Goal: Task Accomplishment & Management: Manage account settings

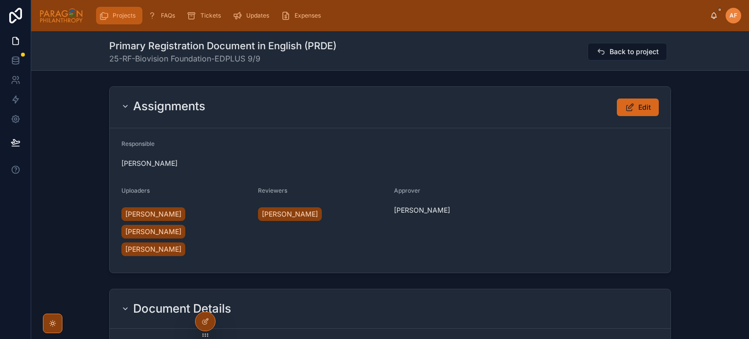
scroll to position [80, 0]
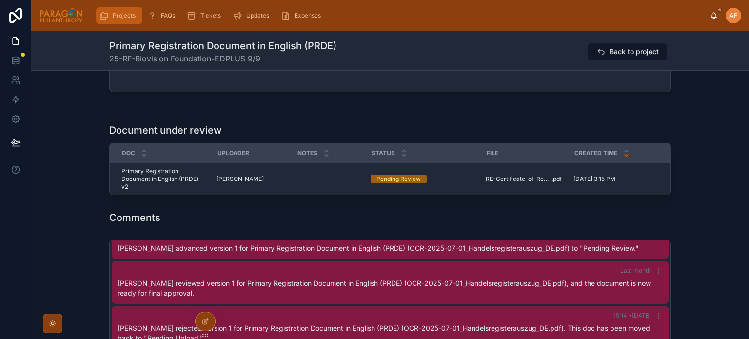
click at [105, 17] on icon "scrollable content" at bounding box center [104, 16] width 10 height 10
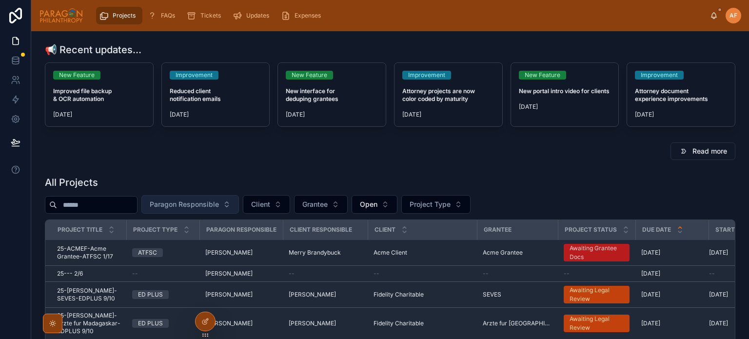
click at [219, 202] on span "Paragon Responsible" at bounding box center [184, 205] width 69 height 10
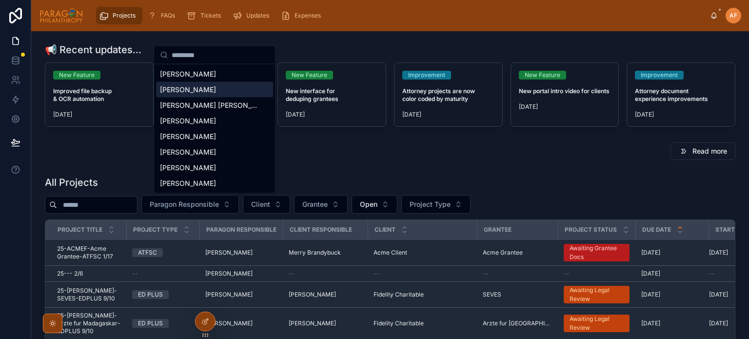
click at [207, 85] on span "[PERSON_NAME]" at bounding box center [188, 90] width 56 height 10
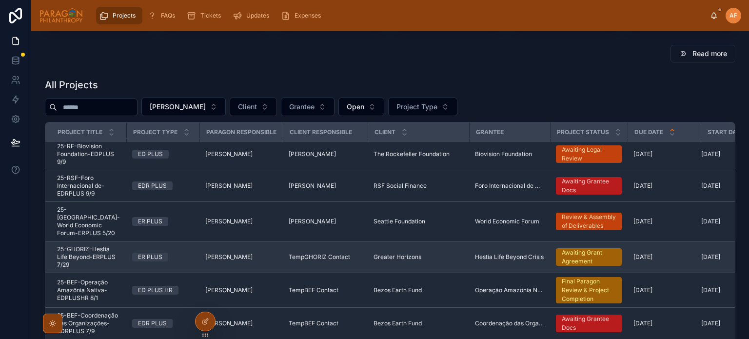
scroll to position [359, 0]
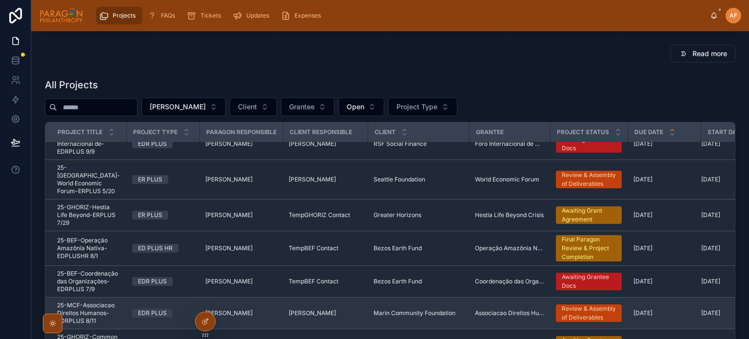
click at [109, 301] on span "25-MCF-Associacao Direitos Humanos-EDRPLUS 8/11" at bounding box center [88, 312] width 63 height 23
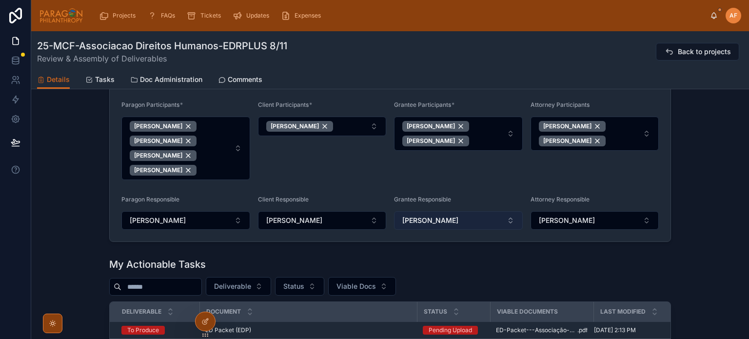
scroll to position [732, 0]
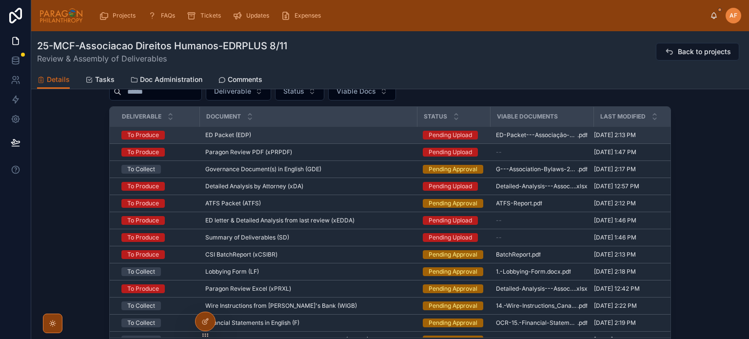
click at [402, 137] on div "ED Packet (EDP) ED Packet (EDP)" at bounding box center [308, 135] width 206 height 8
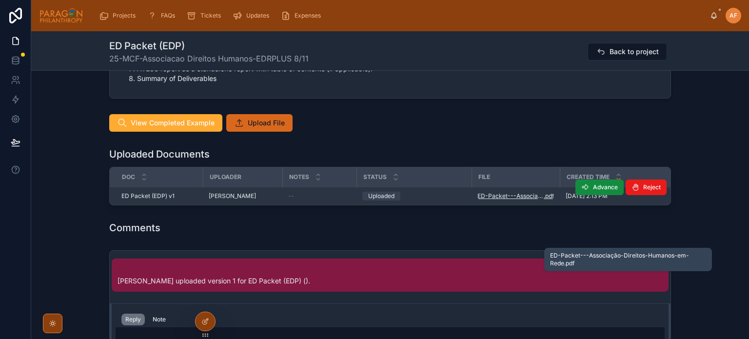
scroll to position [927, 0]
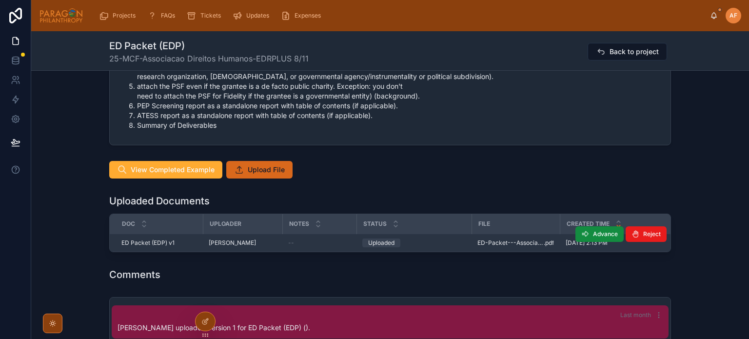
click at [608, 225] on div "Advance Reject" at bounding box center [621, 234] width 91 height 18
click at [609, 228] on button "Advance" at bounding box center [600, 234] width 48 height 16
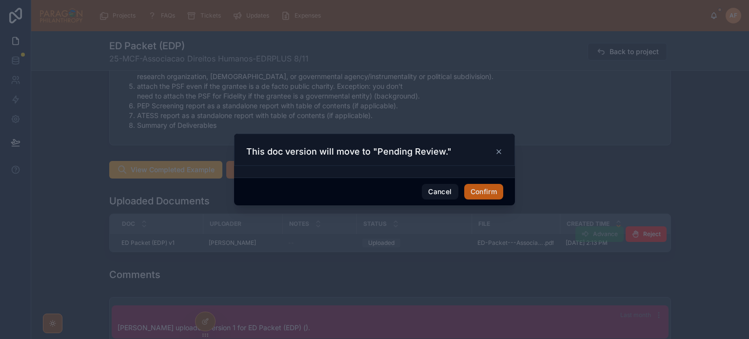
click at [490, 281] on div at bounding box center [374, 169] width 749 height 339
click at [484, 188] on button "Confirm" at bounding box center [483, 192] width 39 height 16
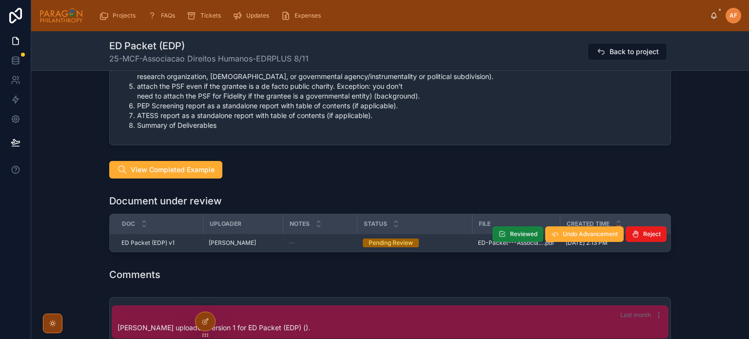
click at [513, 233] on span "Reviewed" at bounding box center [523, 234] width 27 height 8
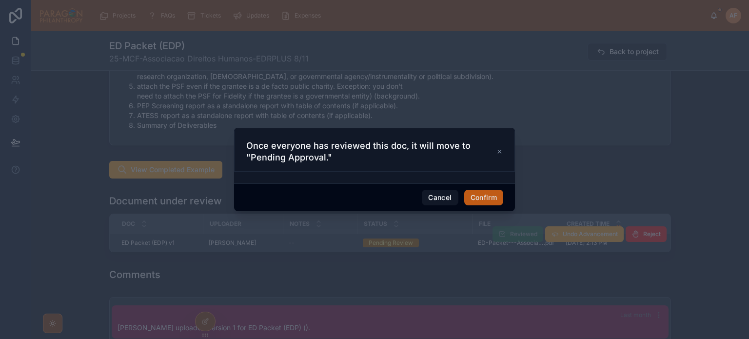
click at [484, 190] on button "Confirm" at bounding box center [483, 198] width 39 height 16
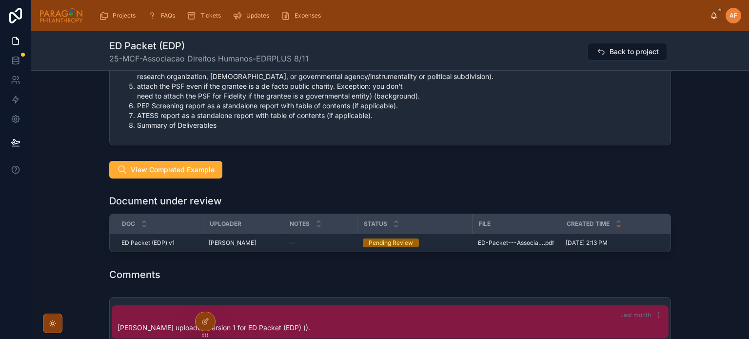
click at [489, 269] on div "Comments" at bounding box center [390, 274] width 718 height 21
click at [437, 272] on div "Comments" at bounding box center [390, 275] width 562 height 14
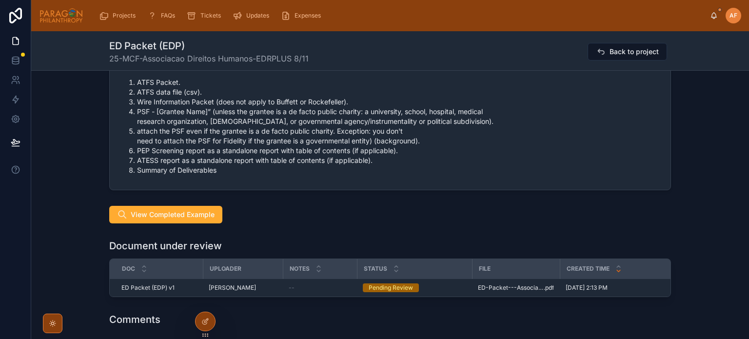
scroll to position [878, 0]
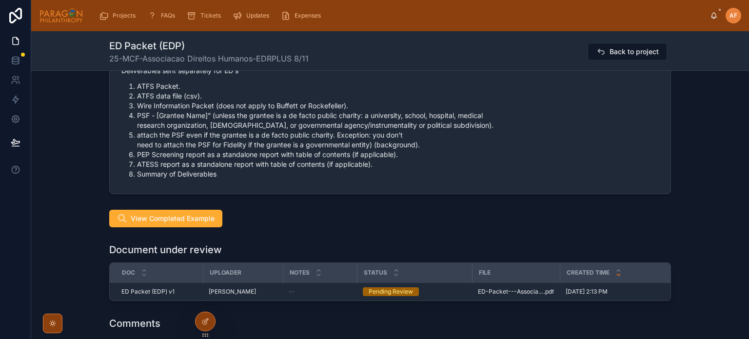
click at [465, 252] on div "Document under review" at bounding box center [390, 250] width 562 height 14
click at [450, 243] on div "Document under review" at bounding box center [390, 250] width 562 height 14
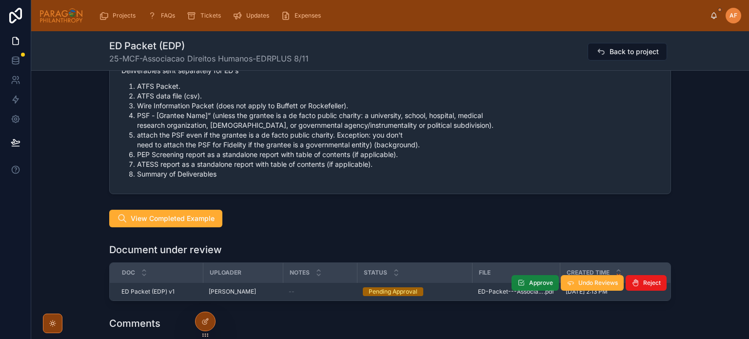
click at [531, 280] on span "Approve" at bounding box center [541, 283] width 24 height 8
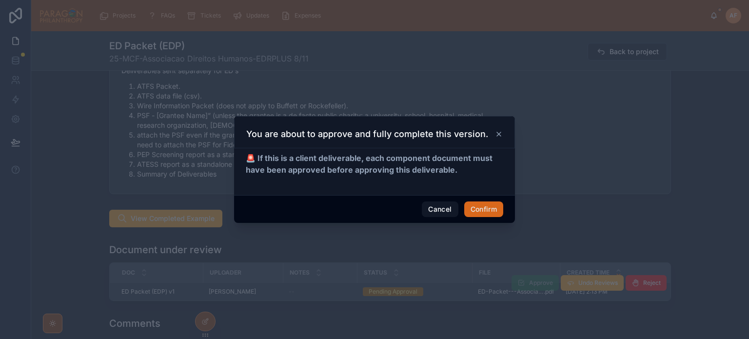
click at [493, 200] on div "Cancel Confirm" at bounding box center [374, 209] width 281 height 28
drag, startPoint x: 489, startPoint y: 202, endPoint x: 492, endPoint y: 198, distance: 5.3
click at [490, 202] on button "Confirm" at bounding box center [483, 209] width 39 height 16
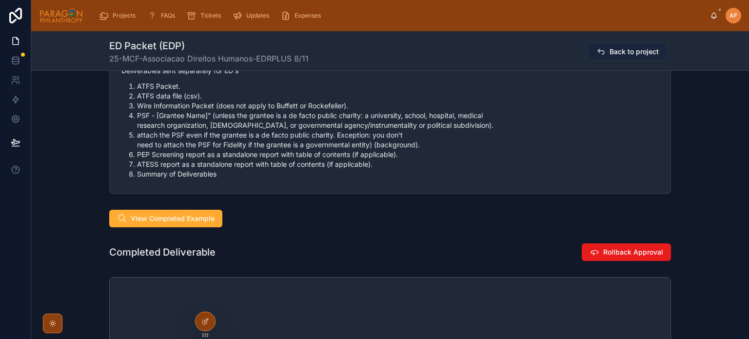
click at [617, 51] on span "Back to project" at bounding box center [634, 52] width 49 height 10
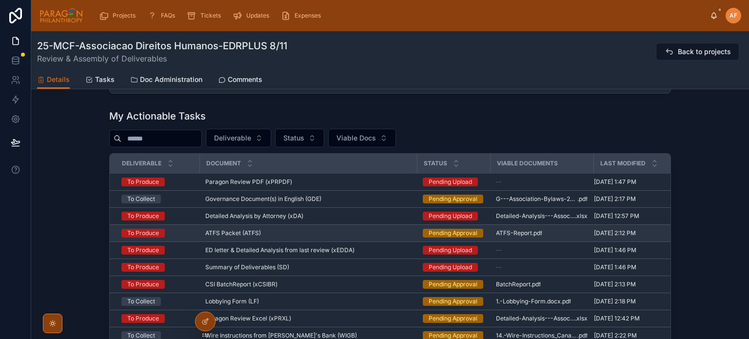
scroll to position [683, 0]
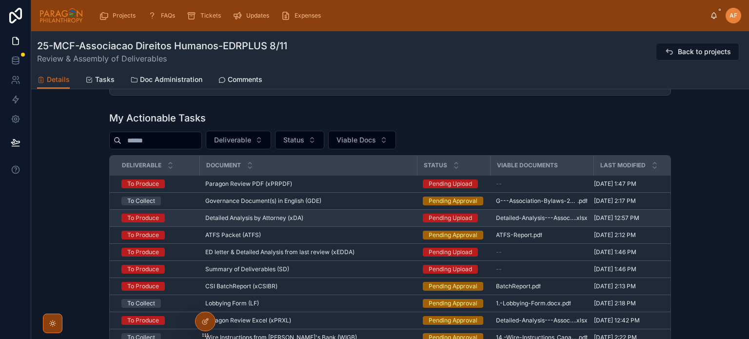
click at [397, 220] on div "Detailed Analysis by Attorney (xDA) Detailed Analysis by Attorney (xDA)" at bounding box center [308, 218] width 206 height 8
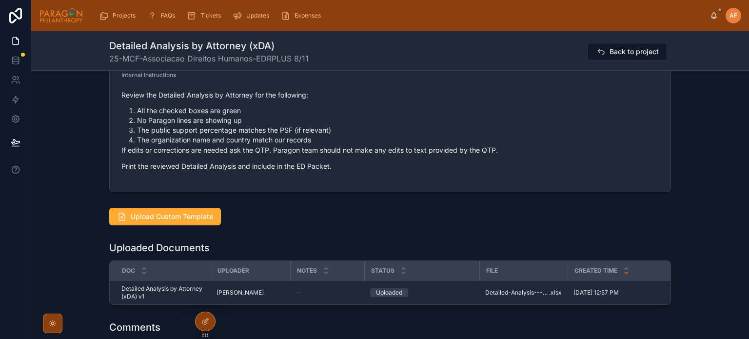
scroll to position [390, 0]
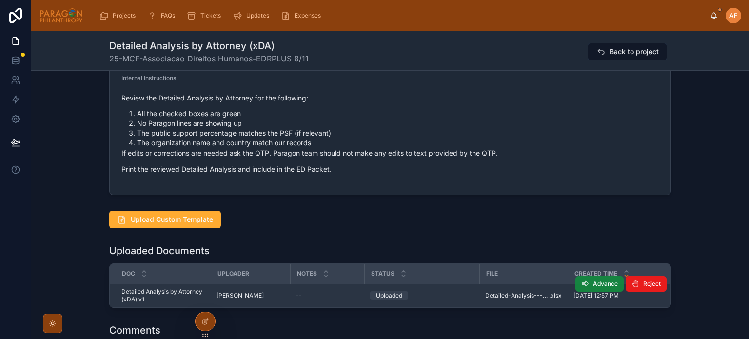
click at [593, 280] on span "Advance" at bounding box center [605, 284] width 25 height 8
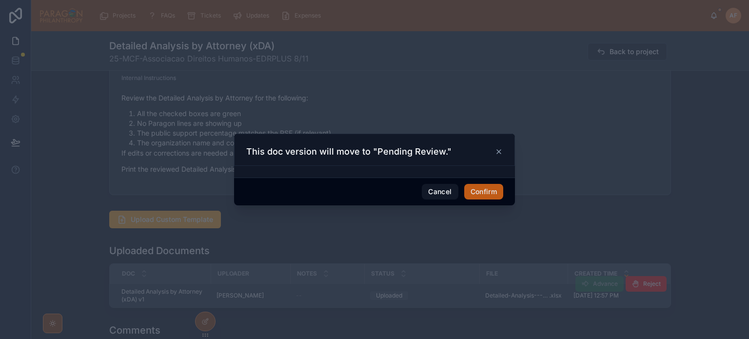
click at [486, 192] on button "Confirm" at bounding box center [483, 192] width 39 height 16
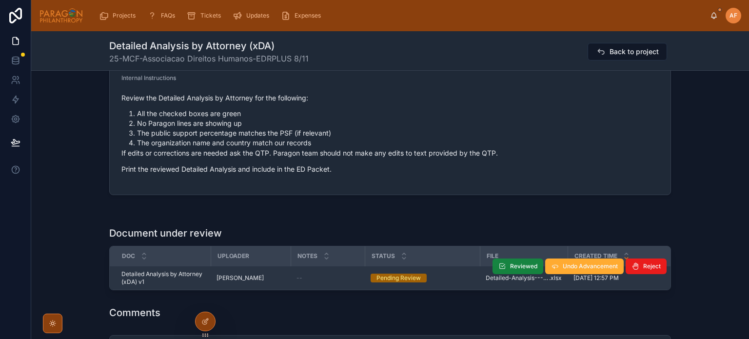
click at [513, 264] on span "Reviewed" at bounding box center [523, 266] width 27 height 8
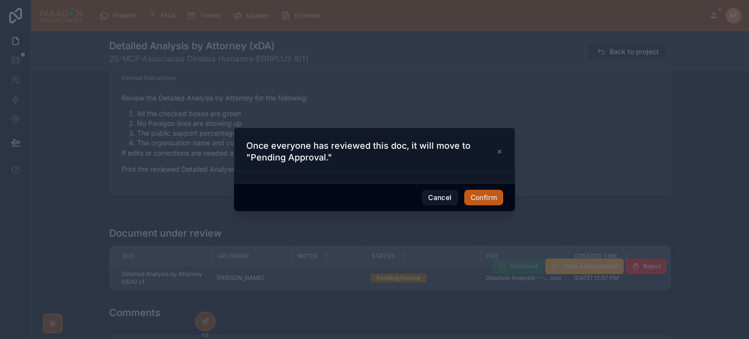
click at [486, 195] on button "Confirm" at bounding box center [483, 198] width 39 height 16
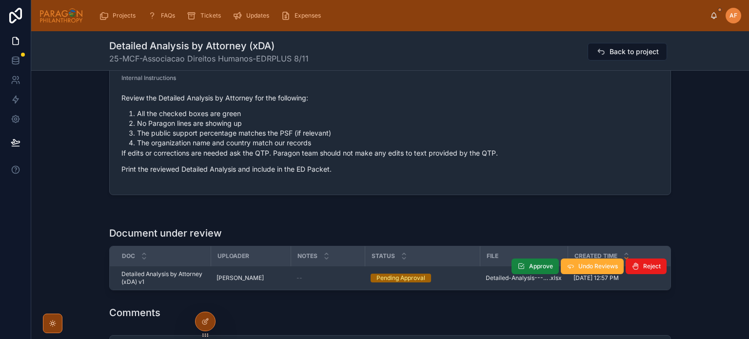
click at [519, 262] on icon at bounding box center [522, 266] width 8 height 8
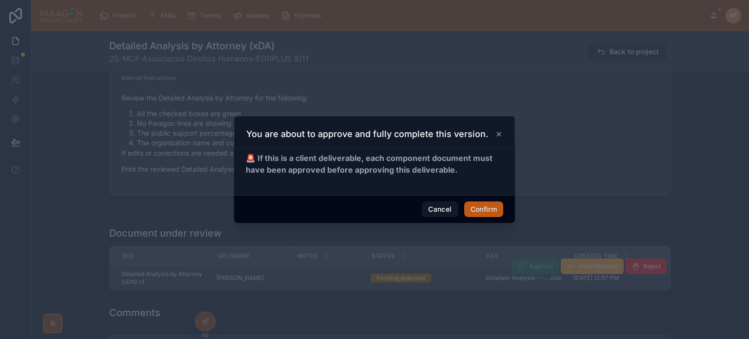
drag, startPoint x: 491, startPoint y: 206, endPoint x: 475, endPoint y: 218, distance: 20.3
click at [491, 207] on button "Confirm" at bounding box center [483, 209] width 39 height 16
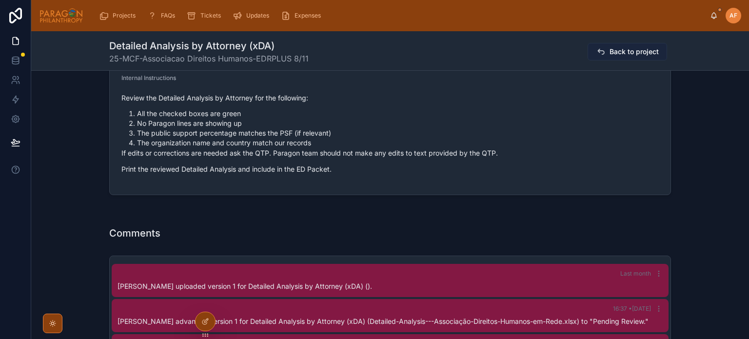
click at [624, 48] on span "Back to project" at bounding box center [634, 52] width 49 height 10
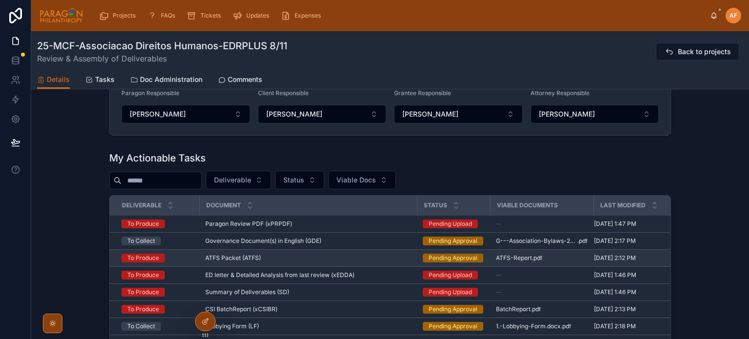
scroll to position [640, 0]
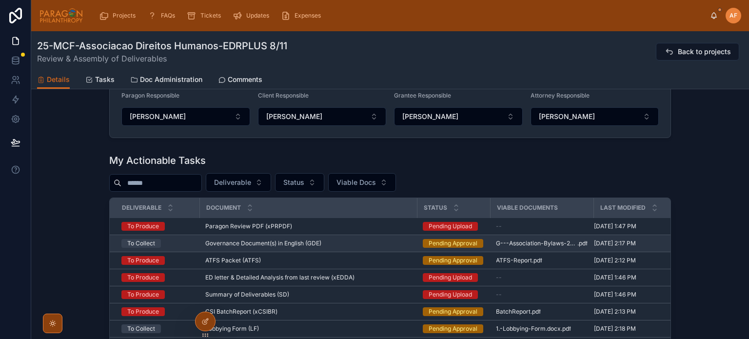
click at [403, 241] on td "Governance Document(s) in English (GDE) Governance Document(s) in English (GDE)" at bounding box center [309, 243] width 218 height 17
click at [402, 243] on div "Governance Document(s) in English (GDE) Governance Document(s) in English (GDE)" at bounding box center [308, 244] width 206 height 8
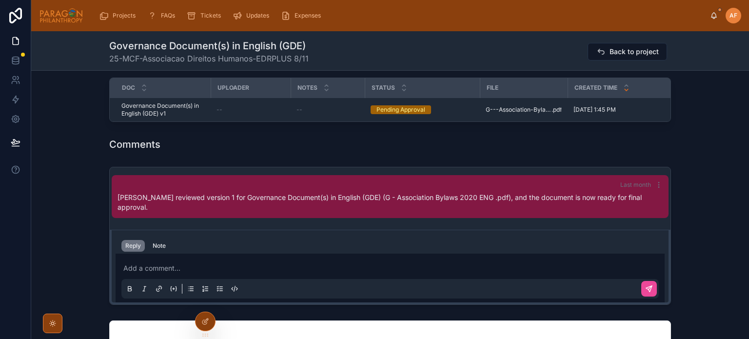
scroll to position [780, 0]
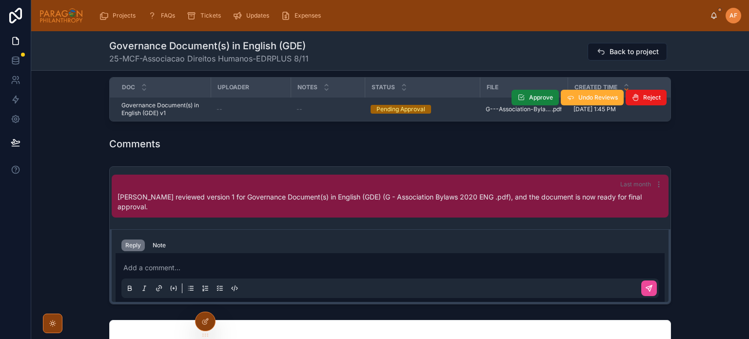
click at [526, 99] on button "Approve" at bounding box center [535, 98] width 47 height 16
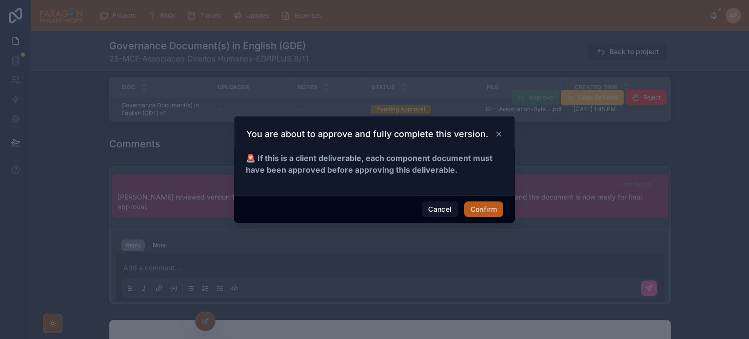
click at [477, 211] on button "Confirm" at bounding box center [483, 209] width 39 height 16
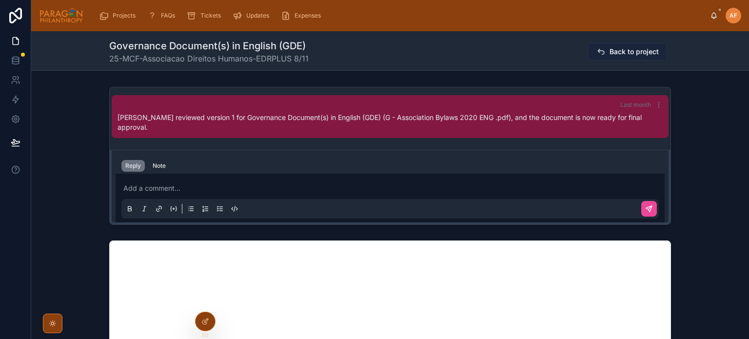
click at [599, 53] on icon at bounding box center [601, 52] width 10 height 10
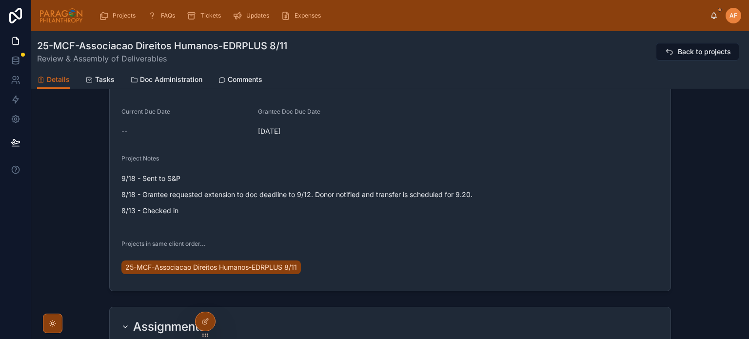
scroll to position [732, 0]
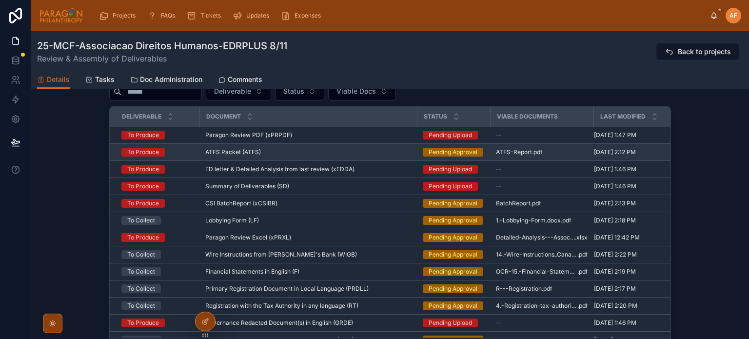
click at [381, 155] on div "ATFS Packet (ATFS) ATFS Packet (ATFS)" at bounding box center [308, 152] width 206 height 8
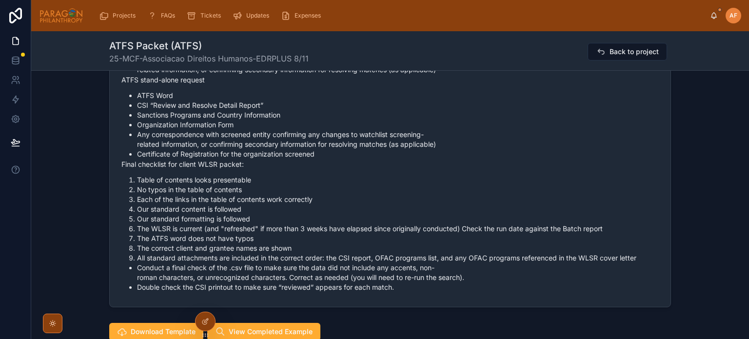
scroll to position [927, 0]
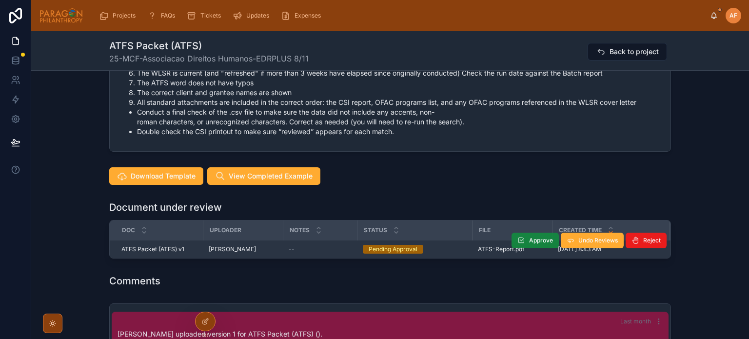
click at [529, 237] on span "Approve" at bounding box center [541, 241] width 24 height 8
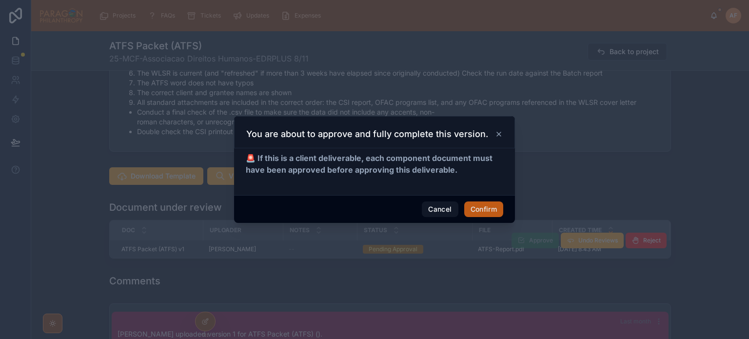
click at [479, 207] on button "Confirm" at bounding box center [483, 209] width 39 height 16
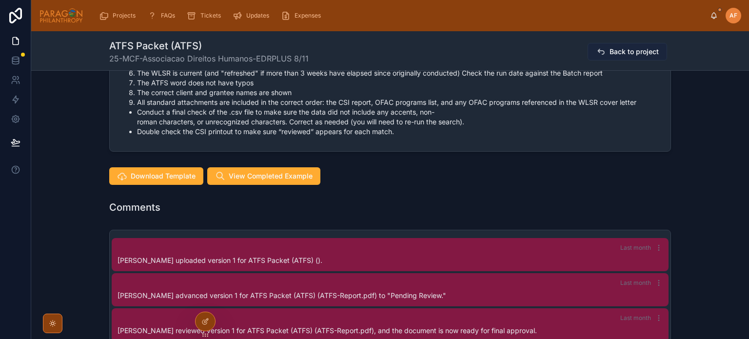
click at [622, 48] on span "Back to project" at bounding box center [634, 52] width 49 height 10
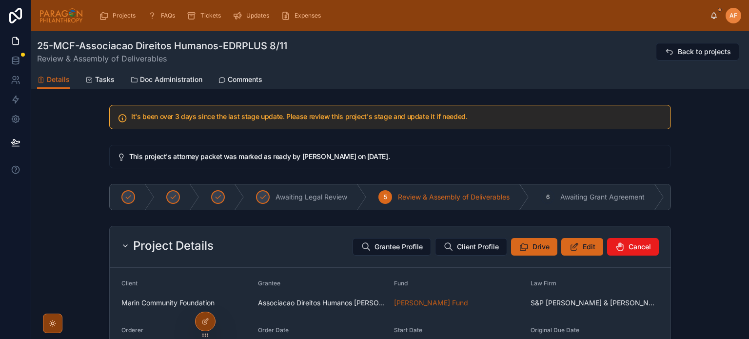
scroll to position [780, 0]
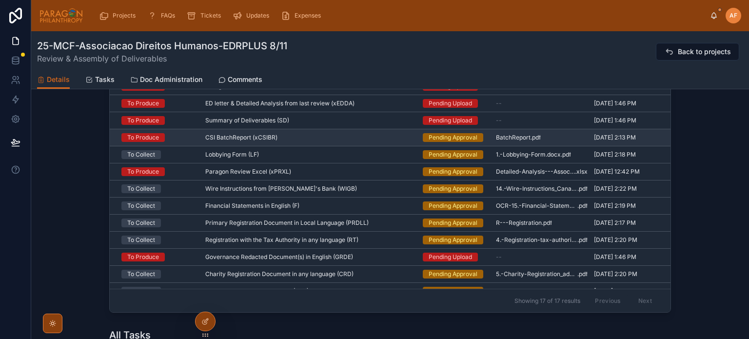
click at [391, 137] on div "CSI BatchReport (xCSIBR) CSI BatchReport (xCSIBR)" at bounding box center [308, 138] width 206 height 8
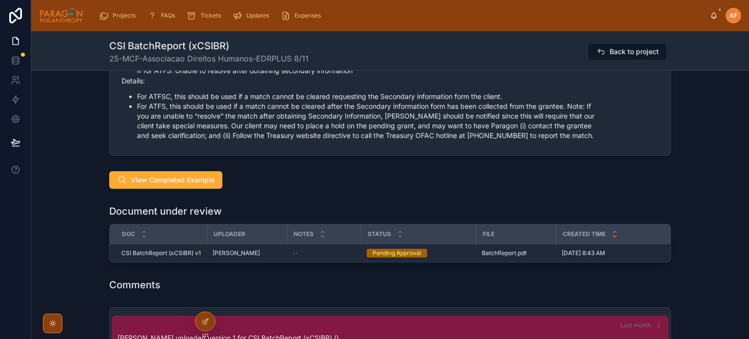
scroll to position [1658, 0]
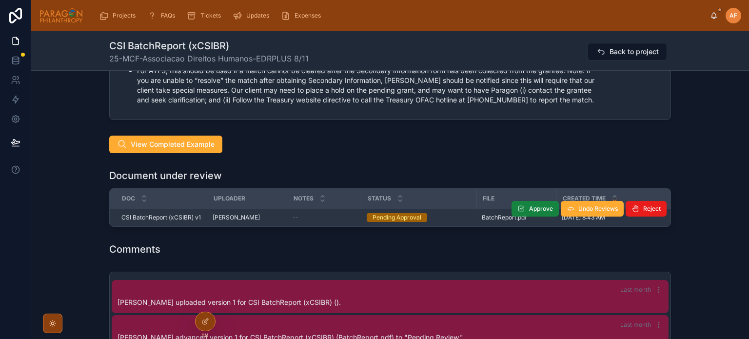
click at [530, 205] on span "Approve" at bounding box center [541, 209] width 24 height 8
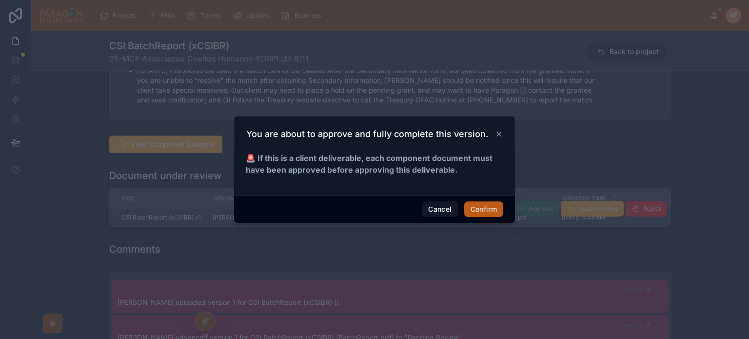
click at [488, 206] on button "Confirm" at bounding box center [483, 209] width 39 height 16
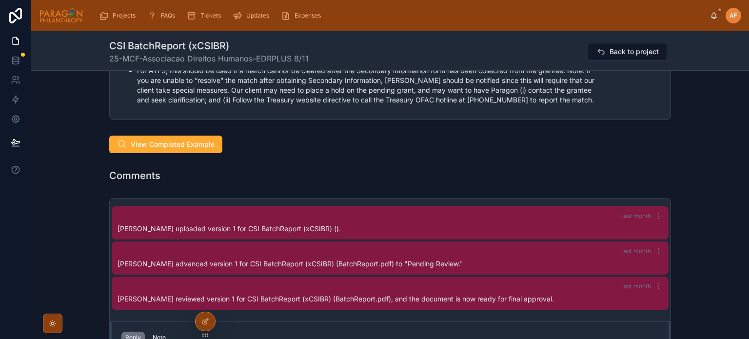
drag, startPoint x: 604, startPoint y: 46, endPoint x: 25, endPoint y: 4, distance: 580.0
click at [604, 46] on button "Back to project" at bounding box center [628, 52] width 80 height 18
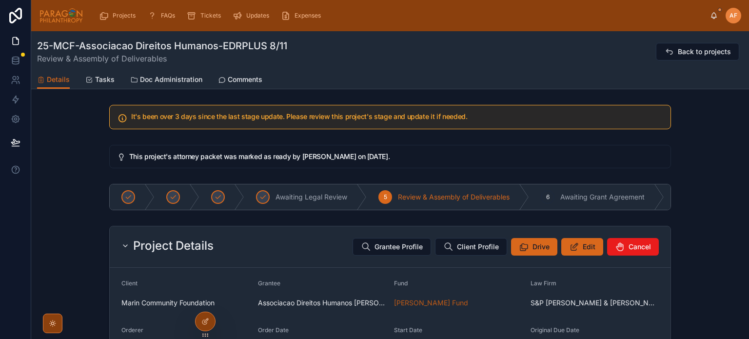
scroll to position [732, 0]
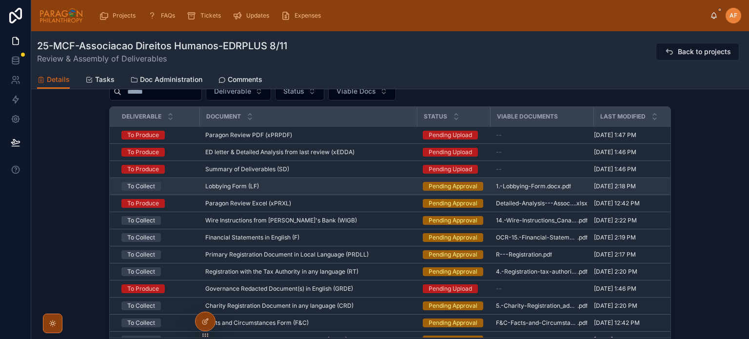
click at [381, 188] on div "Lobbying Form (LF) Lobbying Form (LF)" at bounding box center [308, 186] width 206 height 8
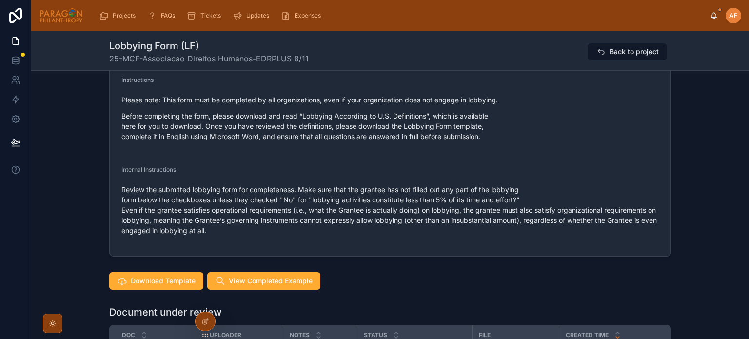
scroll to position [585, 0]
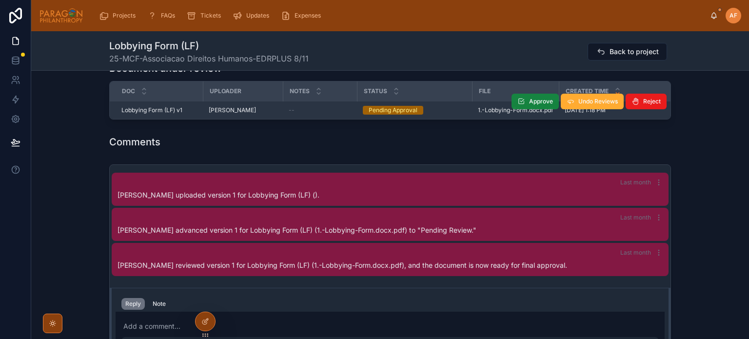
click at [535, 101] on span "Approve" at bounding box center [541, 102] width 24 height 8
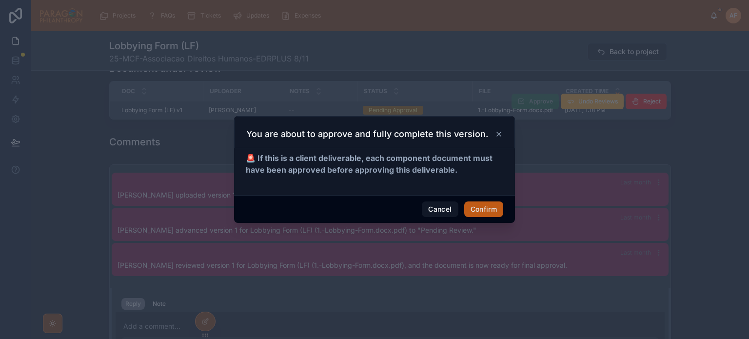
click at [478, 206] on button "Confirm" at bounding box center [483, 209] width 39 height 16
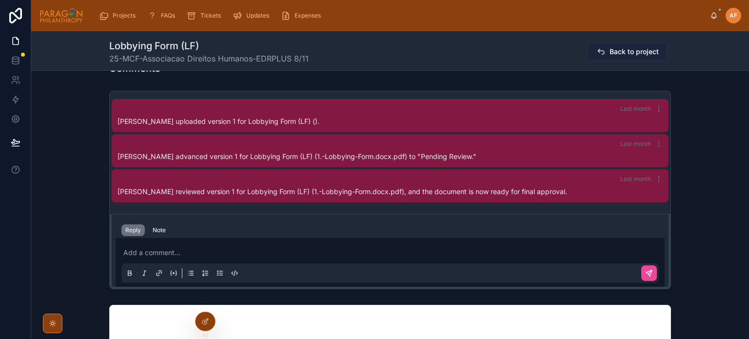
click at [609, 44] on button "Back to project" at bounding box center [628, 52] width 80 height 18
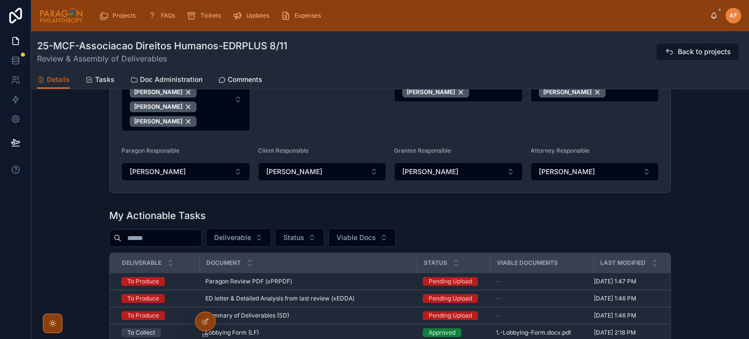
scroll to position [780, 0]
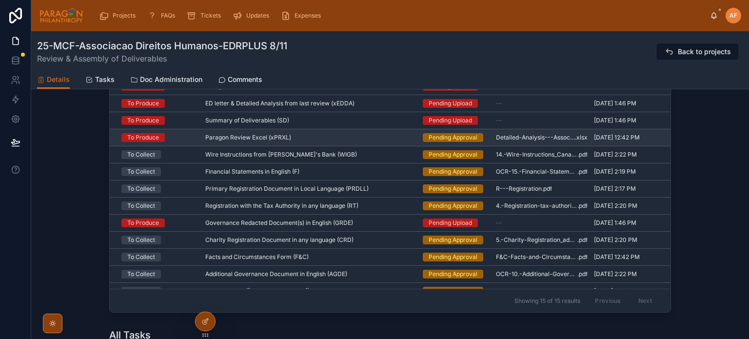
click at [385, 138] on div "Paragon Review Excel (xPRXL) Paragon Review Excel (xPRXL)" at bounding box center [308, 138] width 206 height 8
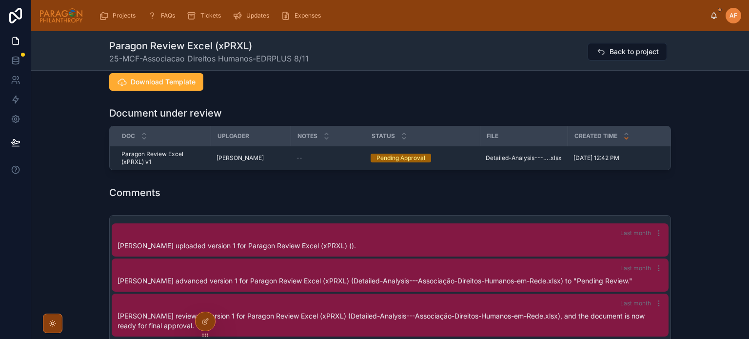
scroll to position [585, 0]
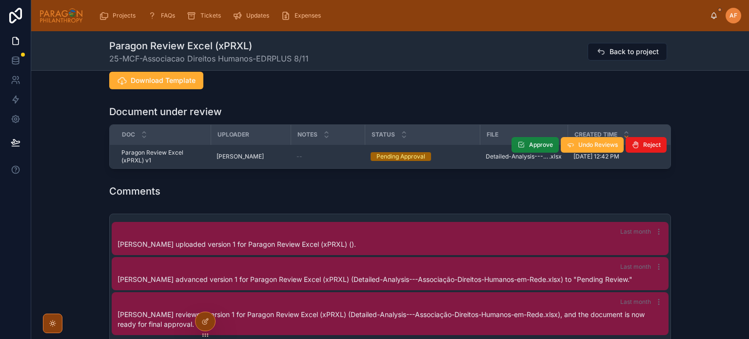
click at [532, 141] on span "Approve" at bounding box center [541, 145] width 24 height 8
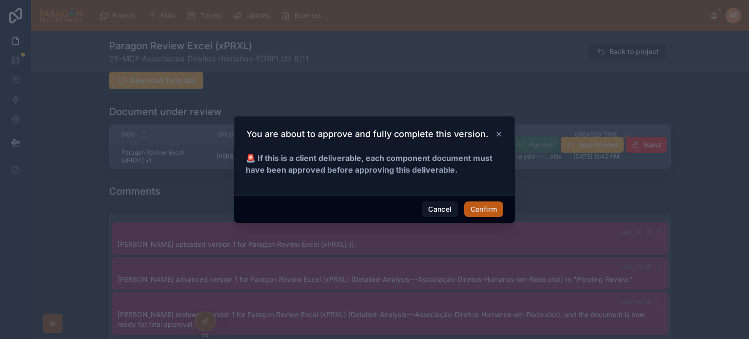
click at [482, 209] on button "Confirm" at bounding box center [483, 209] width 39 height 16
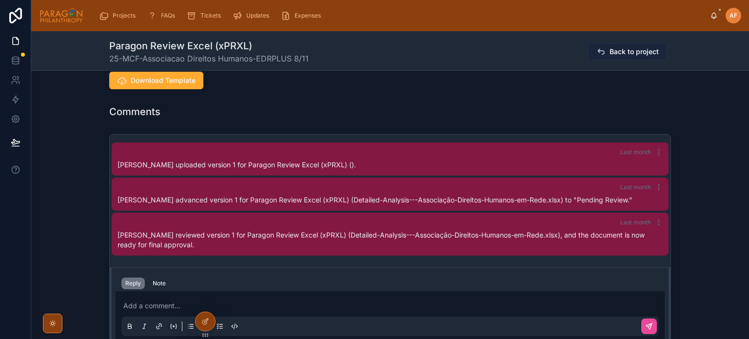
click at [632, 49] on span "Back to project" at bounding box center [634, 52] width 49 height 10
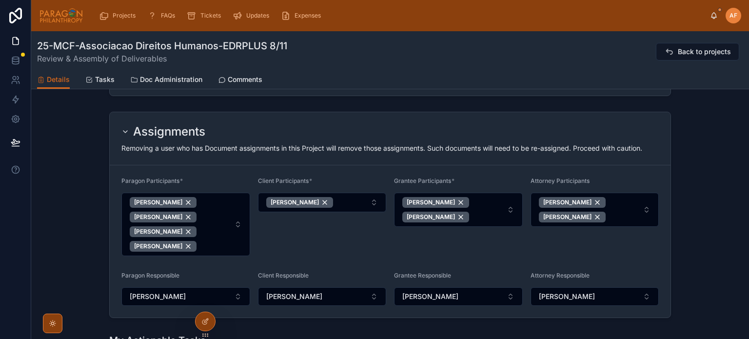
scroll to position [683, 0]
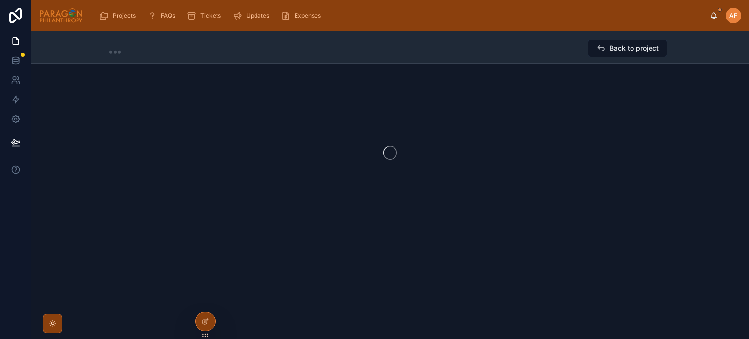
click at [394, 239] on div "Back to project" at bounding box center [390, 161] width 718 height 261
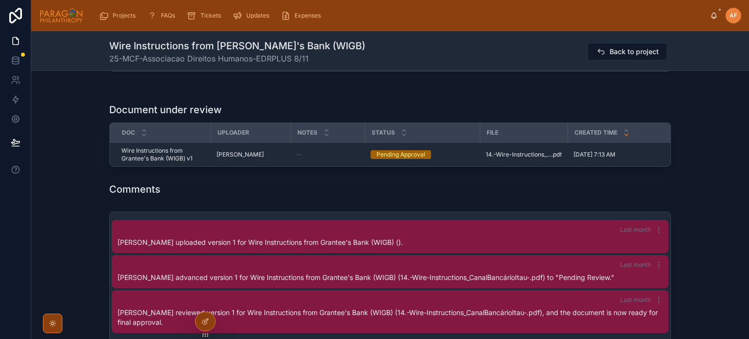
scroll to position [488, 0]
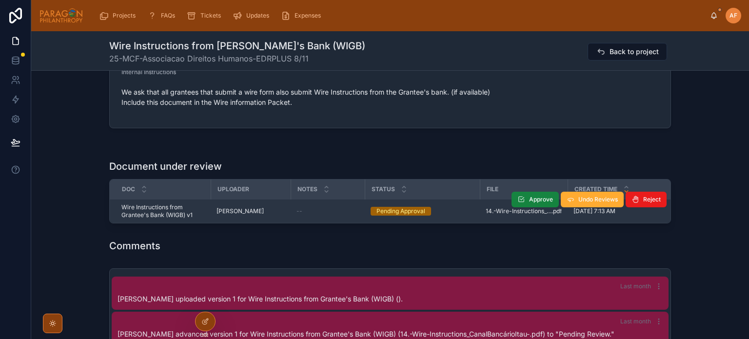
click at [529, 202] on span "Approve" at bounding box center [541, 200] width 24 height 8
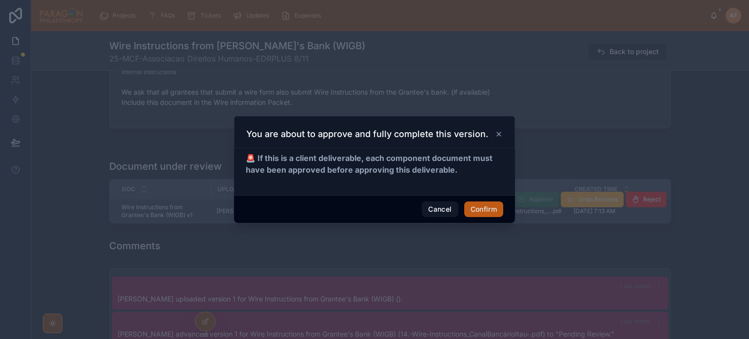
click at [486, 203] on button "Confirm" at bounding box center [483, 209] width 39 height 16
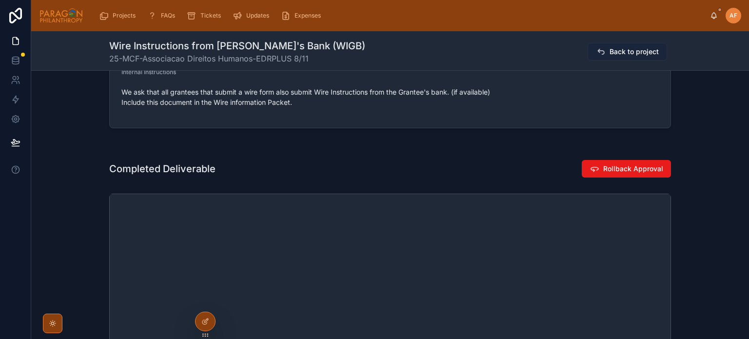
click at [621, 58] on button "Back to project" at bounding box center [628, 52] width 80 height 18
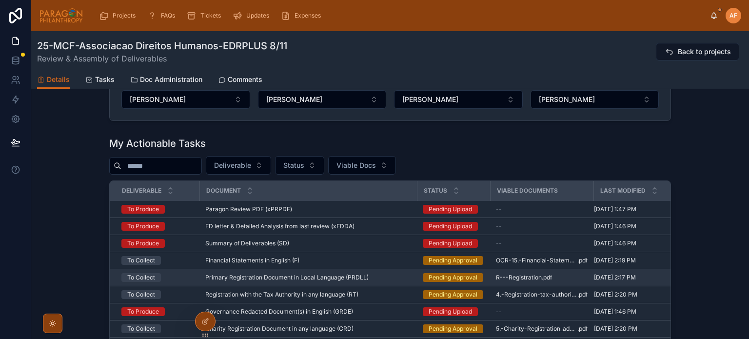
scroll to position [683, 0]
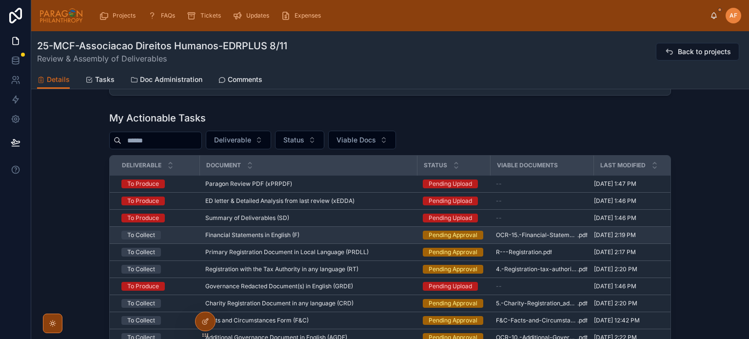
click at [399, 235] on div "Financial Statements in English (F) Financial Statements in English (F)" at bounding box center [308, 235] width 206 height 8
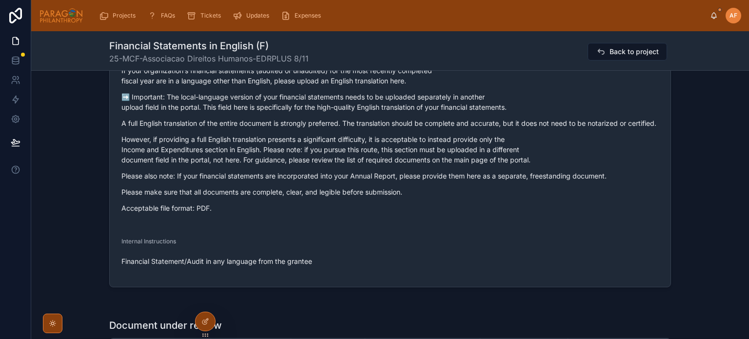
scroll to position [683, 0]
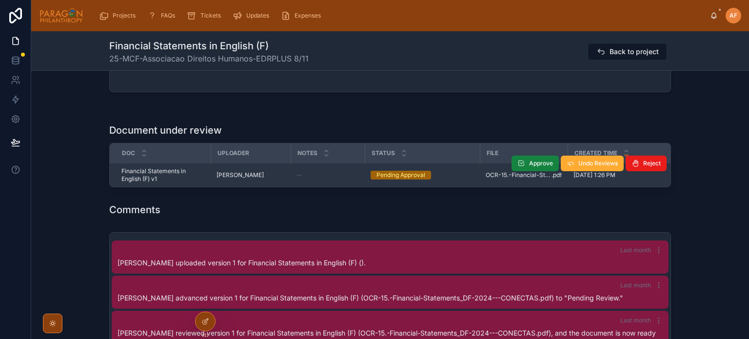
click at [531, 167] on span "Approve" at bounding box center [541, 164] width 24 height 8
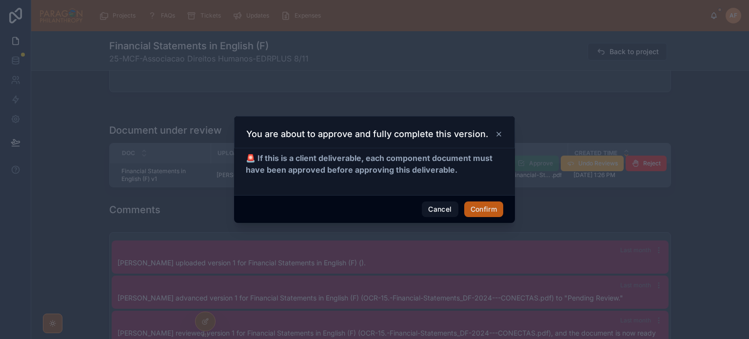
click at [472, 203] on button "Confirm" at bounding box center [483, 209] width 39 height 16
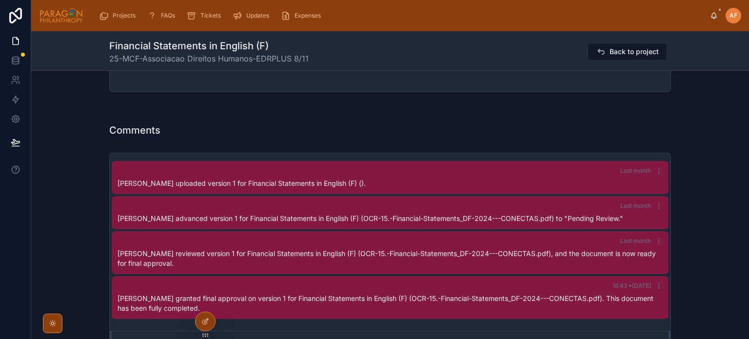
click at [91, 153] on div "Assignments Edit Responsible [PERSON_NAME] Uploaders [PERSON_NAME] Reviewers [P…" at bounding box center [390, 40] width 718 height 1281
click at [611, 47] on span "Back to project" at bounding box center [634, 52] width 49 height 10
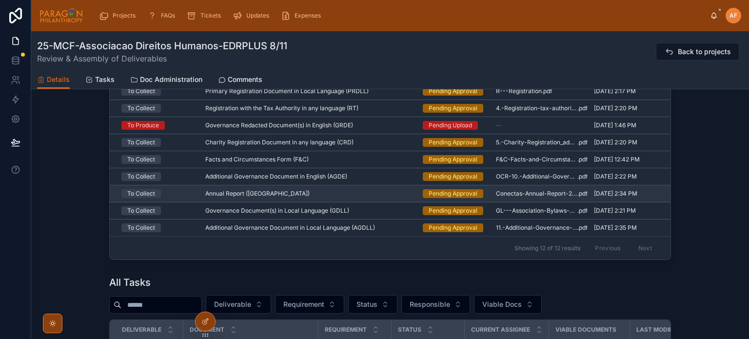
scroll to position [829, 0]
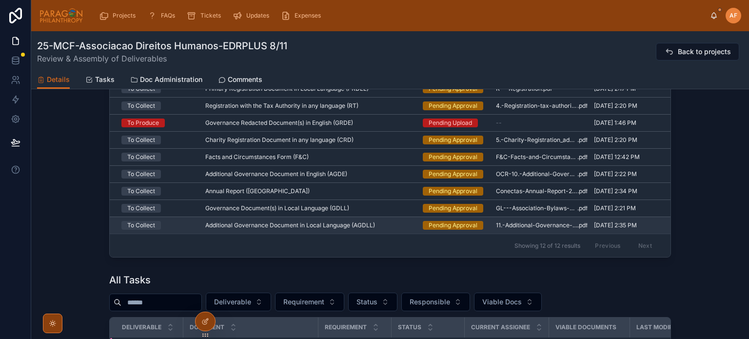
click at [371, 223] on span "Additional Governance Document in Local Language (AGDLL)" at bounding box center [290, 225] width 170 height 8
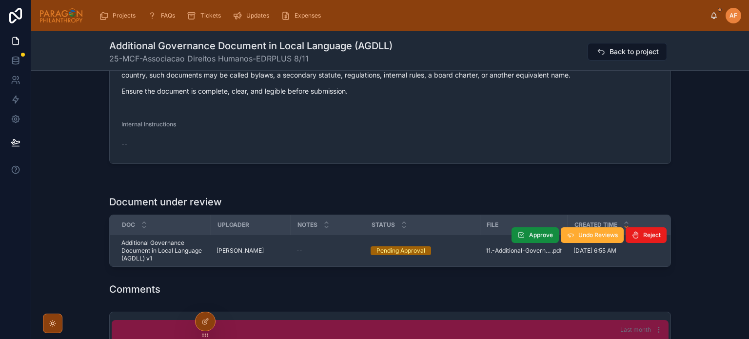
scroll to position [585, 0]
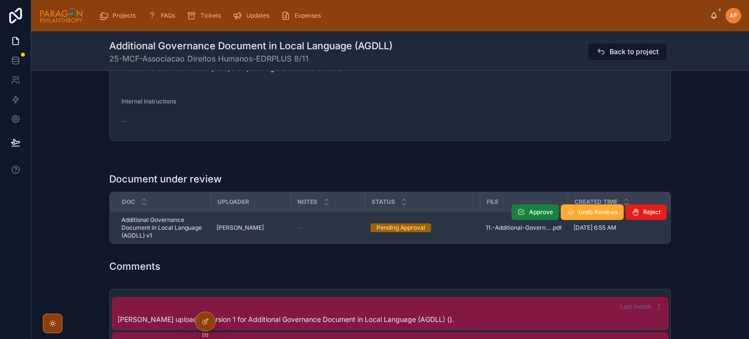
click at [529, 213] on span "Approve" at bounding box center [541, 212] width 24 height 8
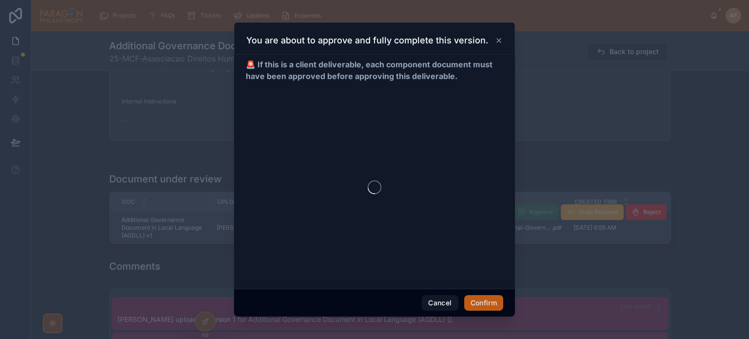
click at [480, 302] on button "Confirm" at bounding box center [483, 303] width 39 height 16
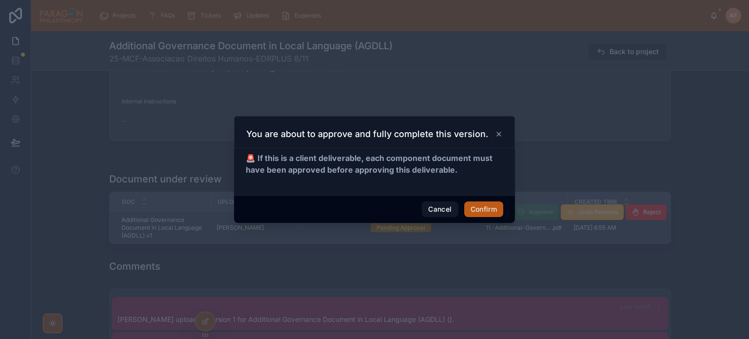
click at [488, 209] on button "Confirm" at bounding box center [483, 209] width 39 height 16
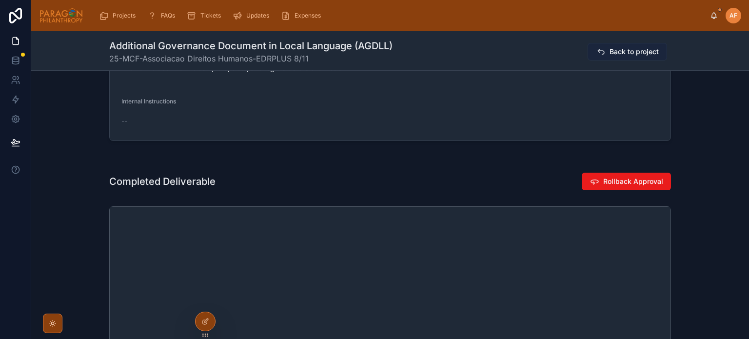
click at [624, 50] on span "Back to project" at bounding box center [634, 52] width 49 height 10
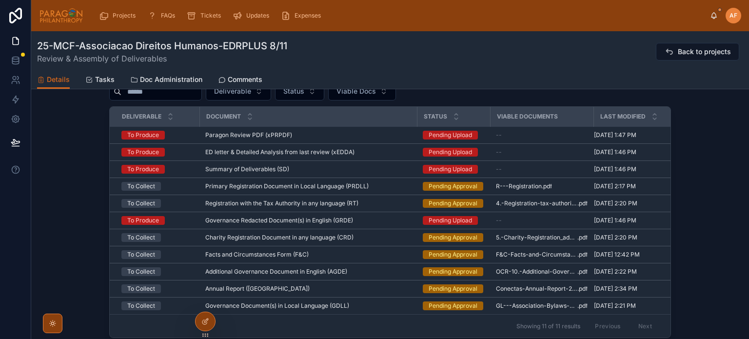
scroll to position [829, 0]
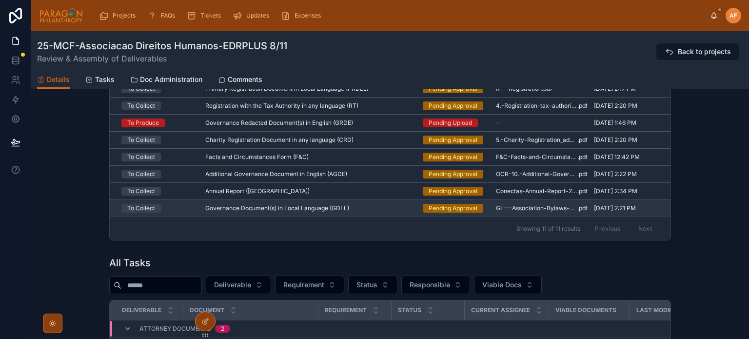
click at [388, 208] on div "Governance Document(s) in Local Language (GDLL) Governance Document(s) in Local…" at bounding box center [308, 208] width 206 height 8
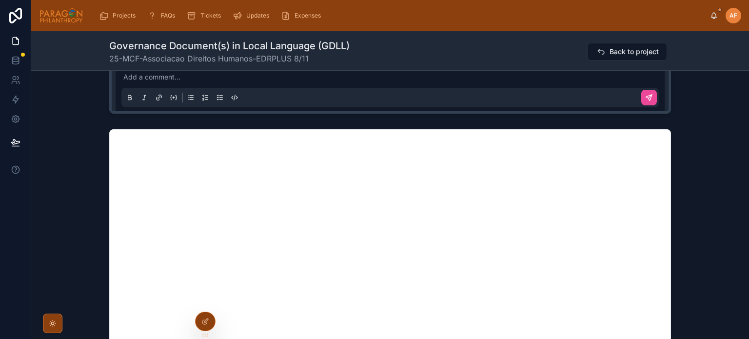
scroll to position [683, 0]
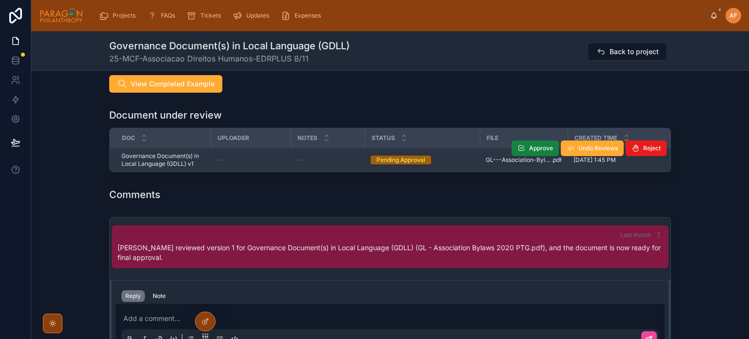
click at [533, 146] on span "Approve" at bounding box center [541, 148] width 24 height 8
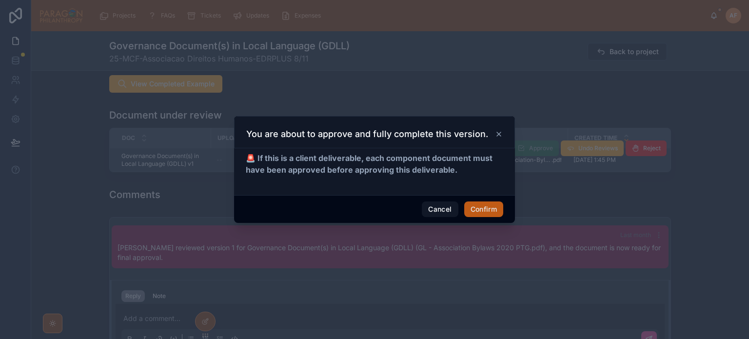
click at [492, 210] on button "Confirm" at bounding box center [483, 209] width 39 height 16
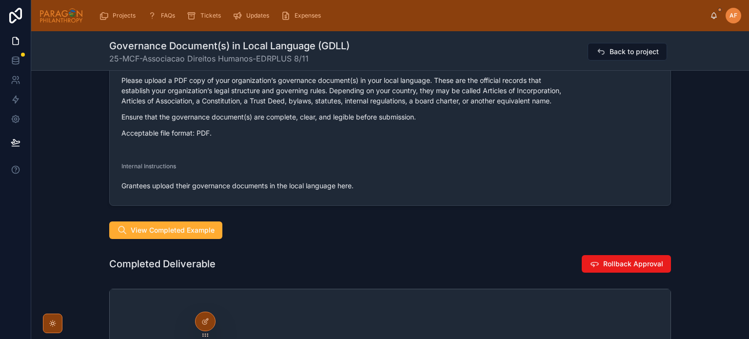
scroll to position [439, 0]
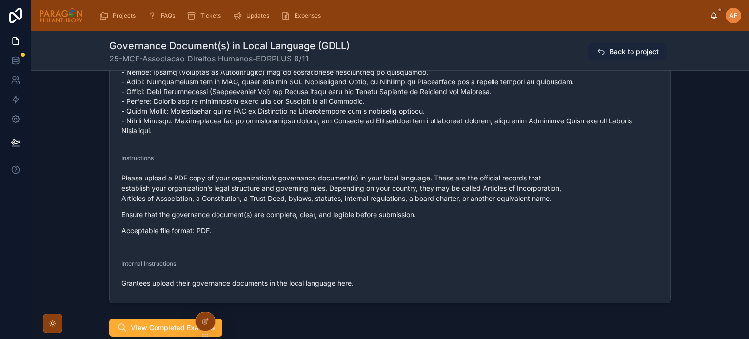
click at [626, 49] on span "Back to project" at bounding box center [634, 52] width 49 height 10
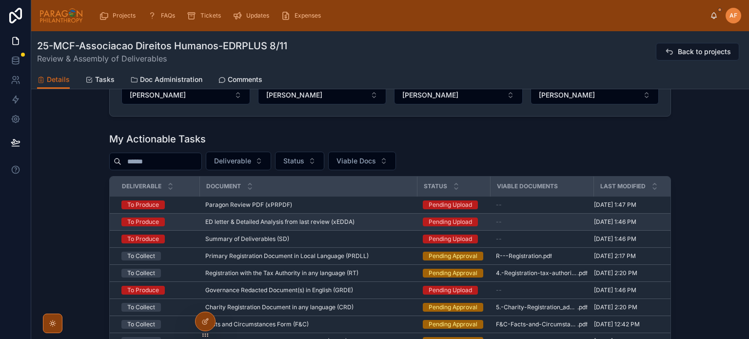
scroll to position [780, 0]
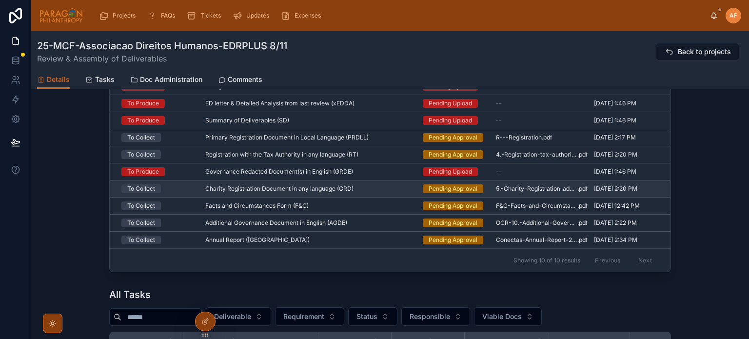
click at [388, 193] on div "Charity Registration Document in any language (CRD) Charity Registration Docume…" at bounding box center [308, 189] width 206 height 8
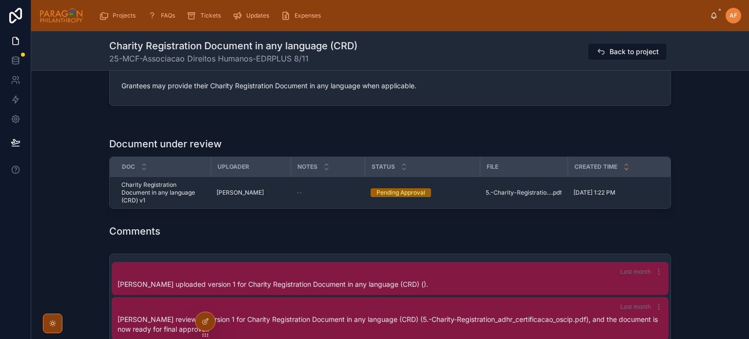
scroll to position [634, 0]
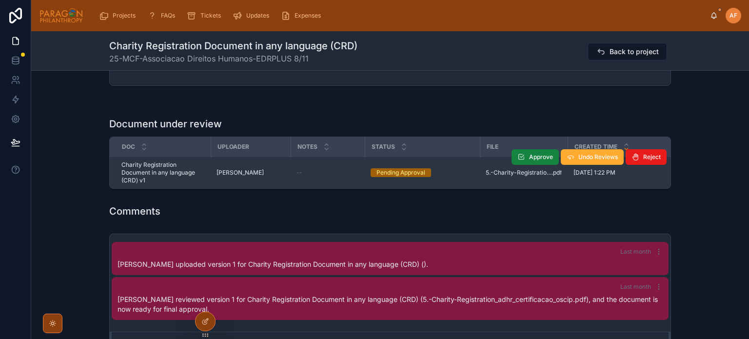
click at [522, 161] on icon at bounding box center [522, 157] width 8 height 8
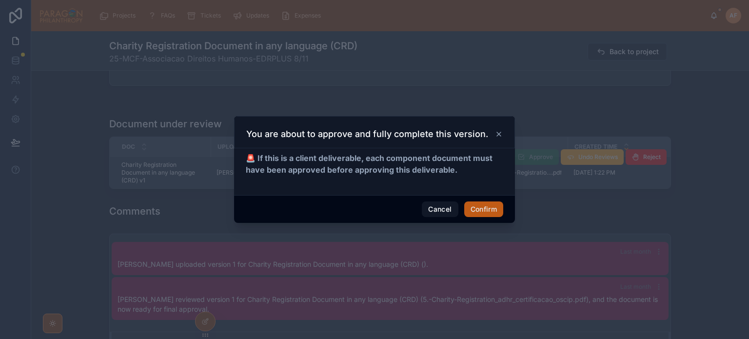
click at [490, 209] on button "Confirm" at bounding box center [483, 209] width 39 height 16
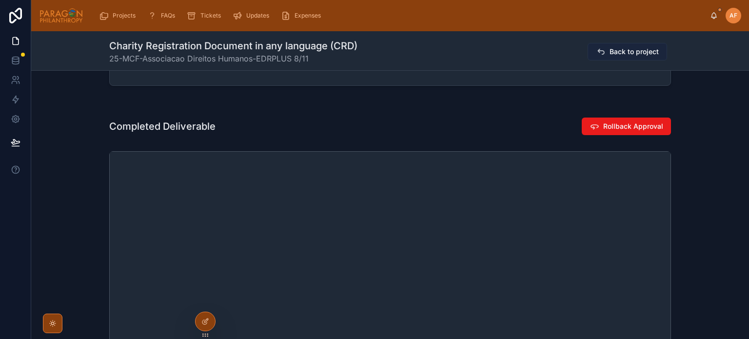
click at [610, 47] on span "Back to project" at bounding box center [634, 52] width 49 height 10
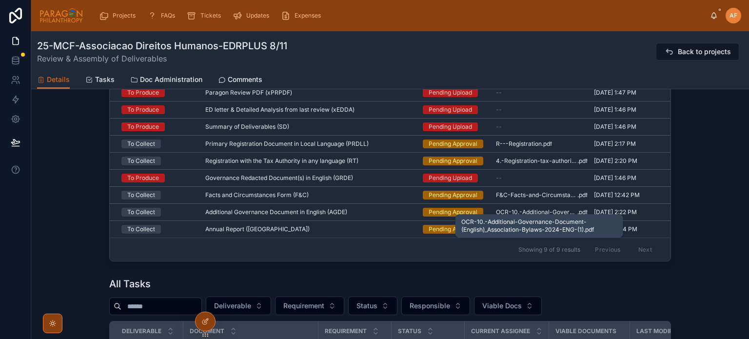
scroll to position [780, 0]
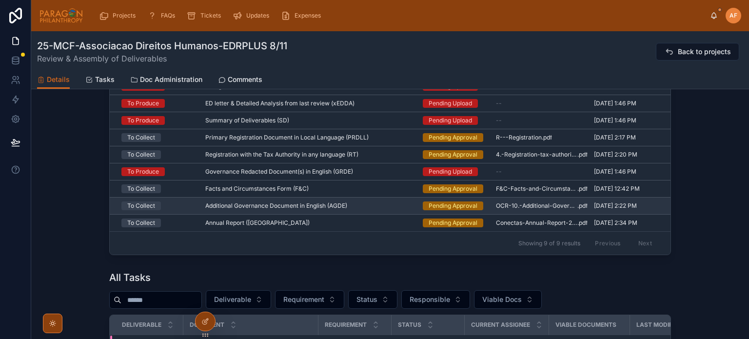
click at [407, 209] on div "Additional Governance Document in English (AGDE) Additional Governance Document…" at bounding box center [308, 206] width 206 height 8
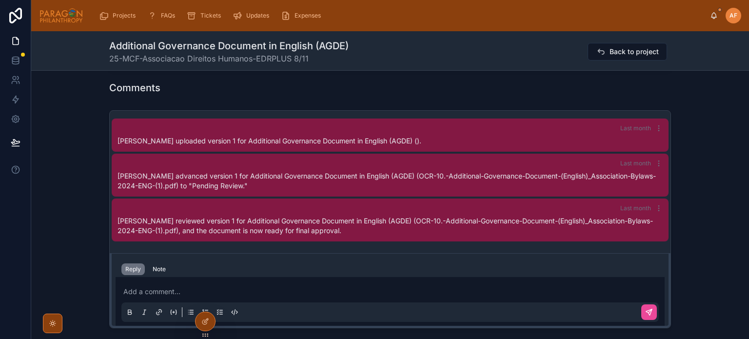
scroll to position [537, 0]
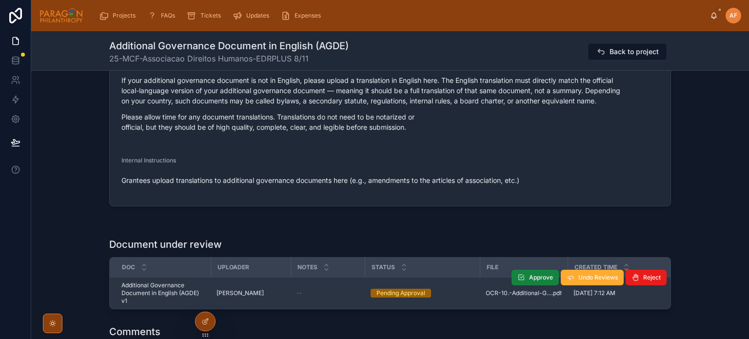
click at [529, 278] on span "Approve" at bounding box center [541, 278] width 24 height 8
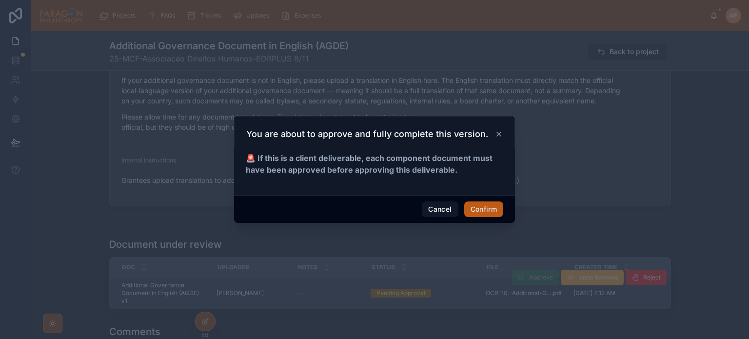
click at [483, 208] on button "Confirm" at bounding box center [483, 209] width 39 height 16
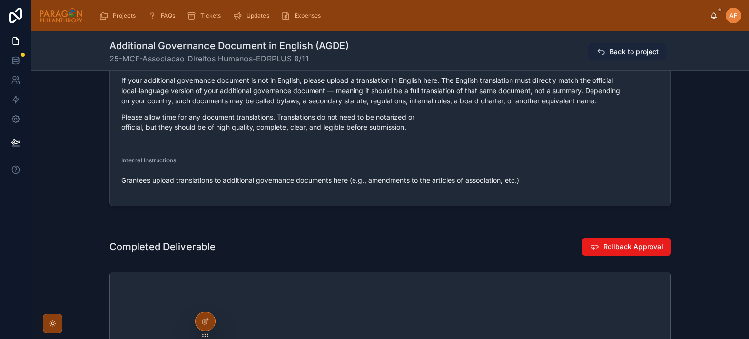
click at [604, 55] on button "Back to project" at bounding box center [628, 52] width 80 height 18
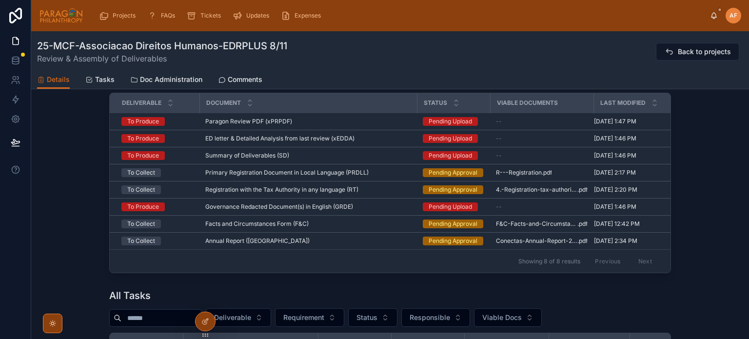
scroll to position [829, 0]
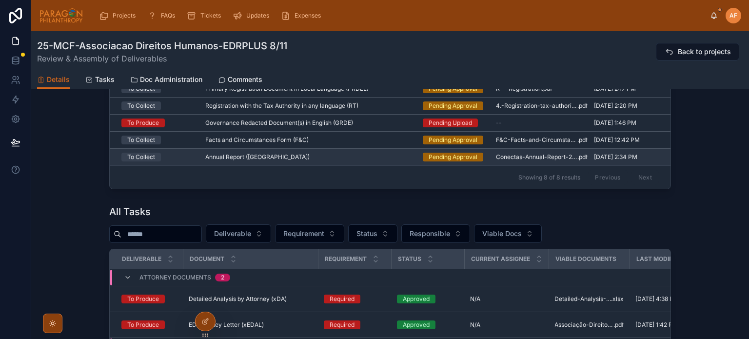
click at [392, 157] on div "Annual Report (AR) Annual Report (AR)" at bounding box center [308, 157] width 206 height 8
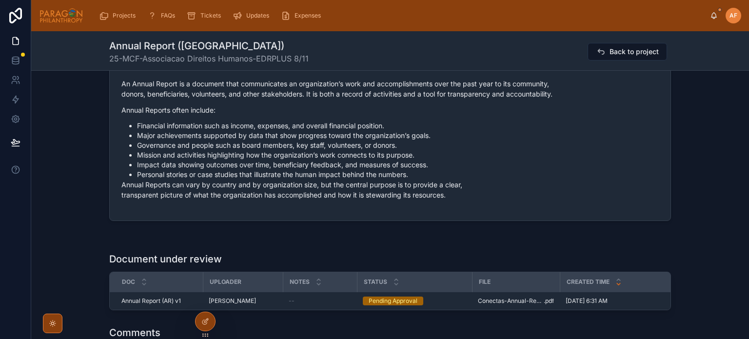
scroll to position [683, 0]
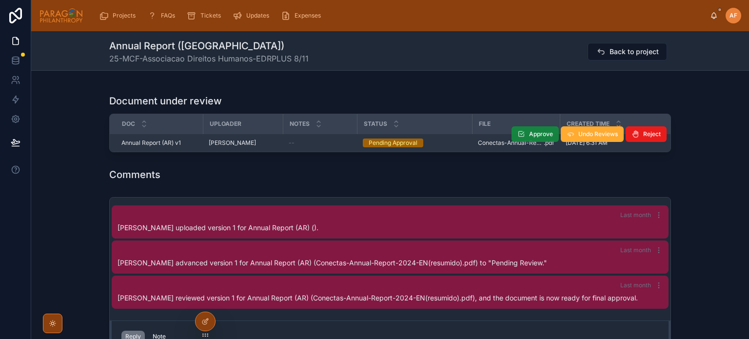
click at [540, 132] on span "Approve" at bounding box center [541, 134] width 24 height 8
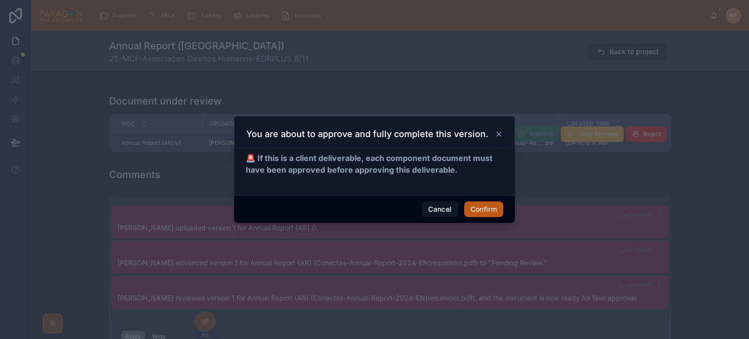
click at [477, 215] on button "Confirm" at bounding box center [483, 209] width 39 height 16
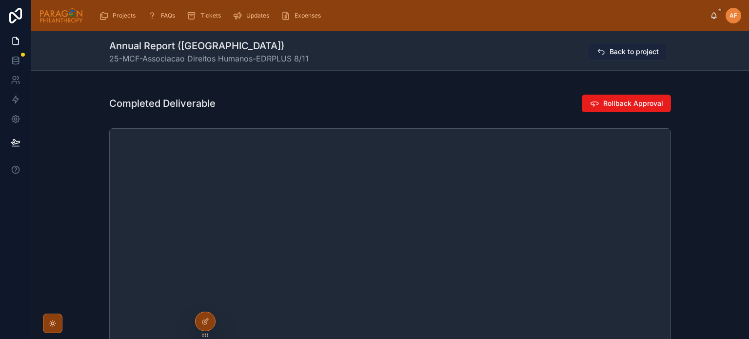
click at [630, 50] on span "Back to project" at bounding box center [634, 52] width 49 height 10
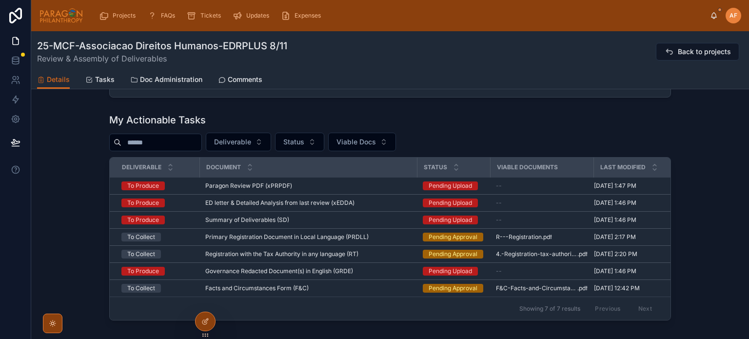
scroll to position [683, 0]
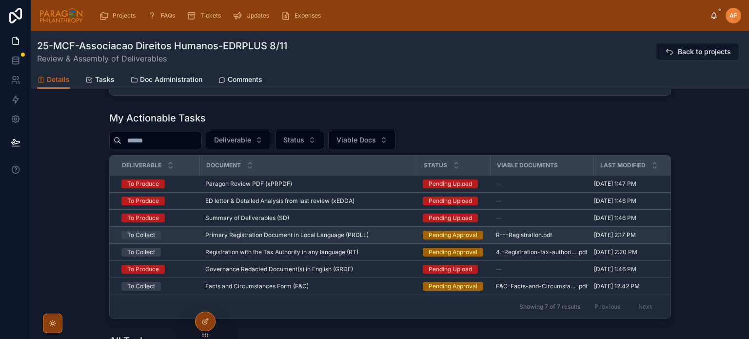
click at [395, 236] on div "Primary Registration Document in Local Language (PRDLL) Primary Registration Do…" at bounding box center [308, 235] width 206 height 8
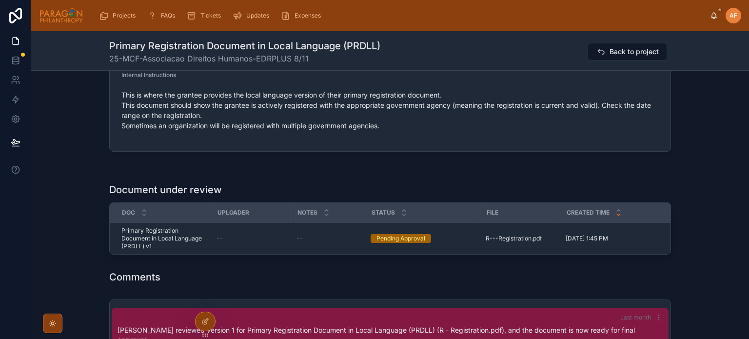
scroll to position [585, 0]
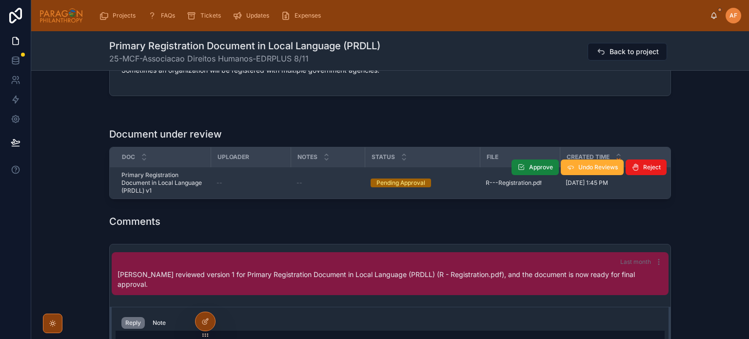
click at [544, 165] on span "Approve" at bounding box center [541, 167] width 24 height 8
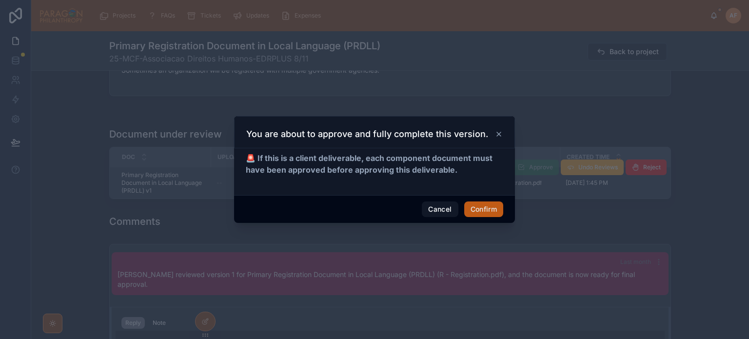
click at [482, 212] on button "Confirm" at bounding box center [483, 209] width 39 height 16
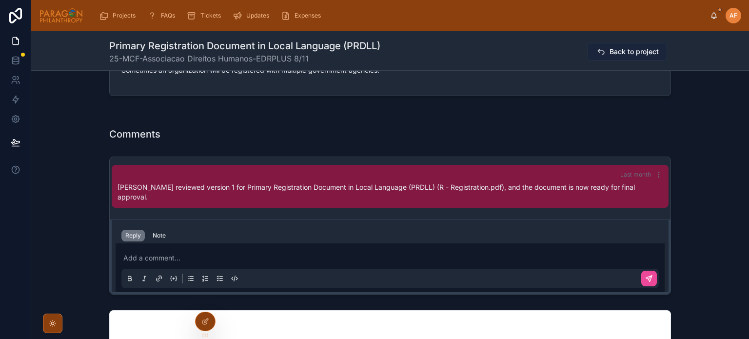
click at [611, 47] on span "Back to project" at bounding box center [634, 52] width 49 height 10
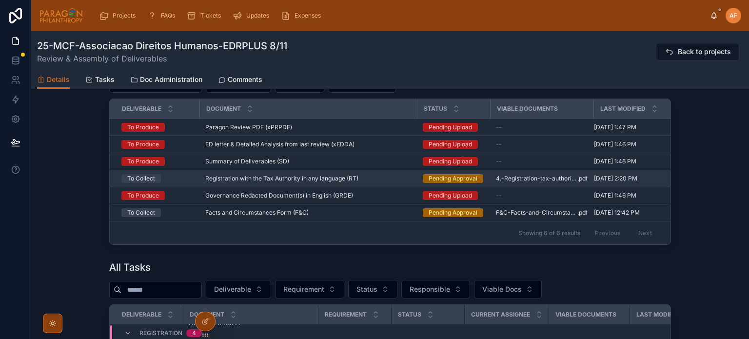
scroll to position [691, 0]
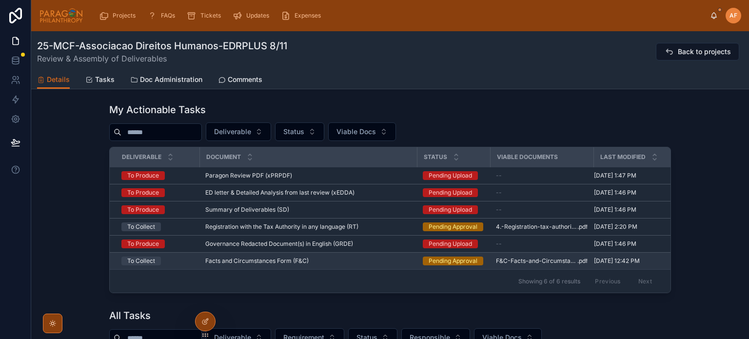
click at [378, 260] on div "Facts and Circumstances Form (F&C) Facts and Circumstances Form (F&C)" at bounding box center [308, 261] width 206 height 8
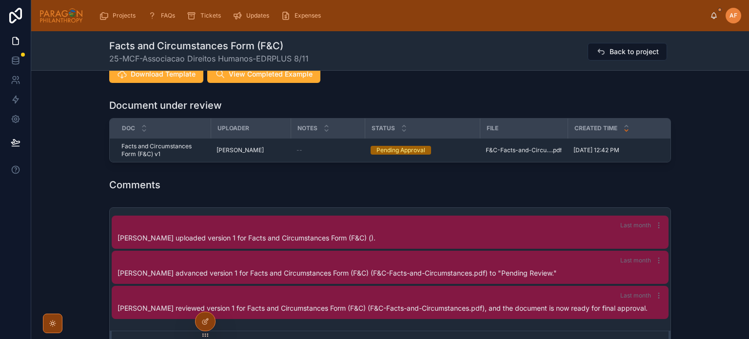
scroll to position [488, 0]
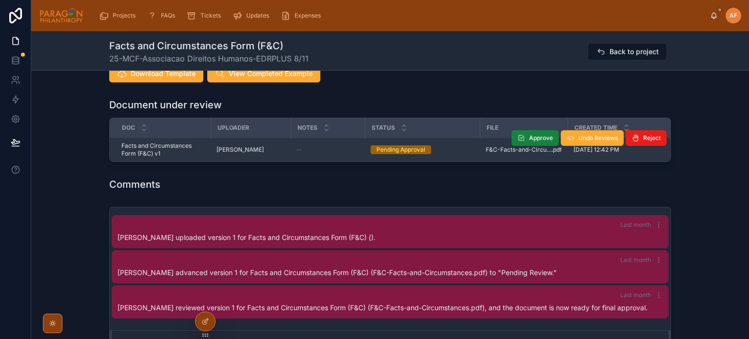
click at [531, 134] on span "Approve" at bounding box center [541, 138] width 24 height 8
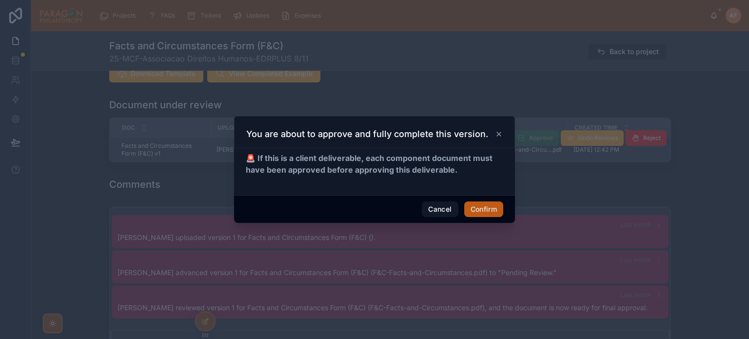
click at [483, 204] on button "Confirm" at bounding box center [483, 209] width 39 height 16
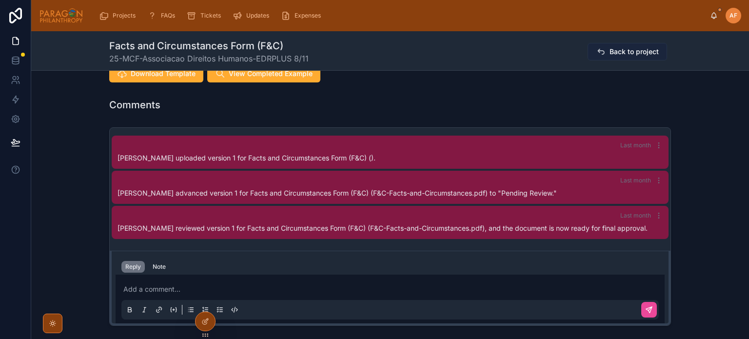
click at [623, 52] on span "Back to project" at bounding box center [634, 52] width 49 height 10
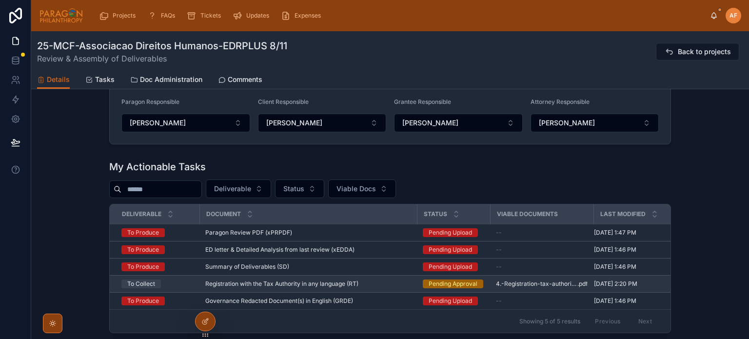
scroll to position [683, 0]
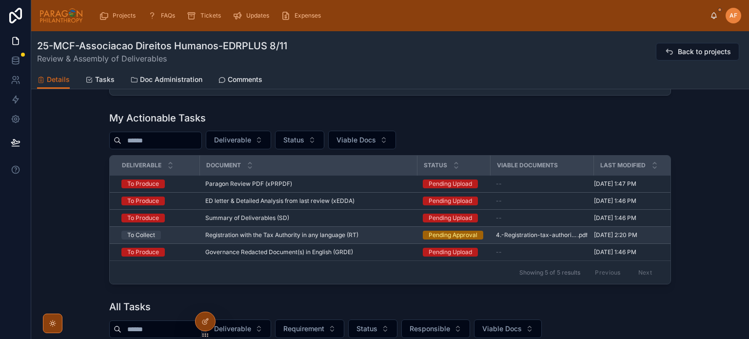
click at [388, 237] on div "Registration with the Tax Authority in any language (RT) Registration with the …" at bounding box center [308, 235] width 206 height 8
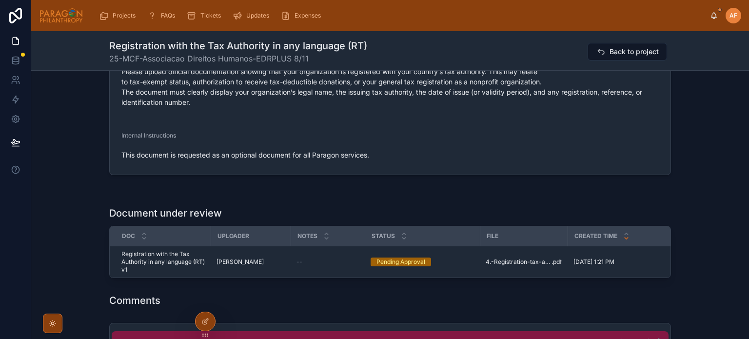
scroll to position [634, 0]
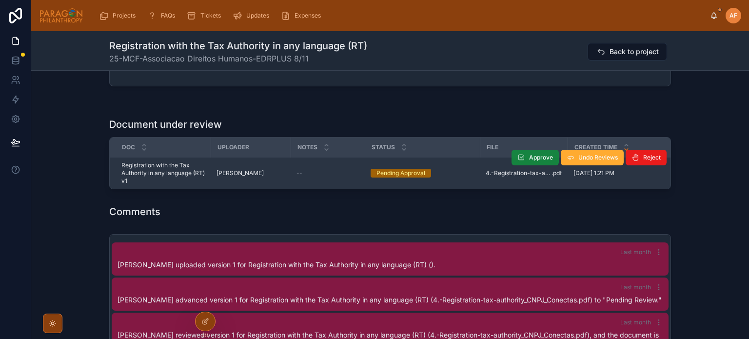
click at [513, 157] on button "Approve" at bounding box center [535, 158] width 47 height 16
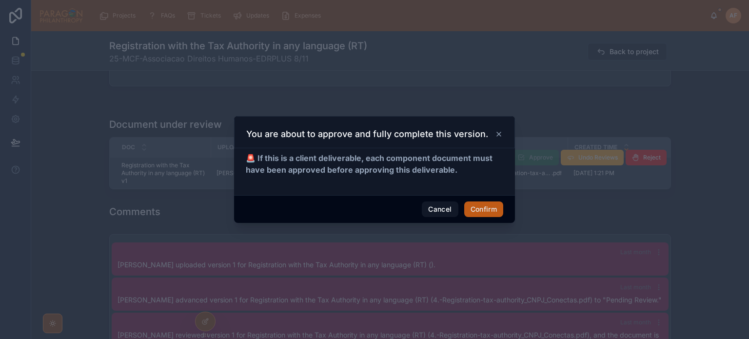
click at [477, 207] on button "Confirm" at bounding box center [483, 209] width 39 height 16
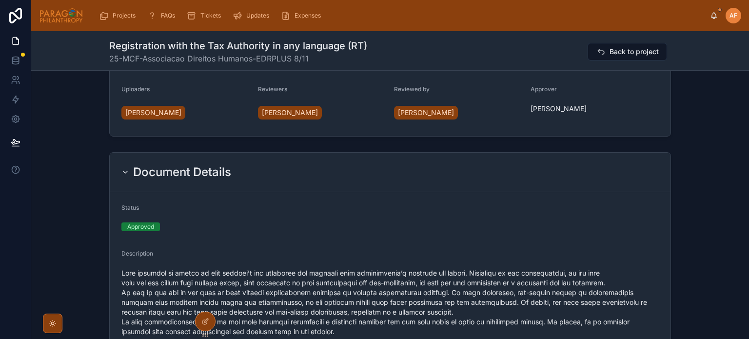
scroll to position [0, 0]
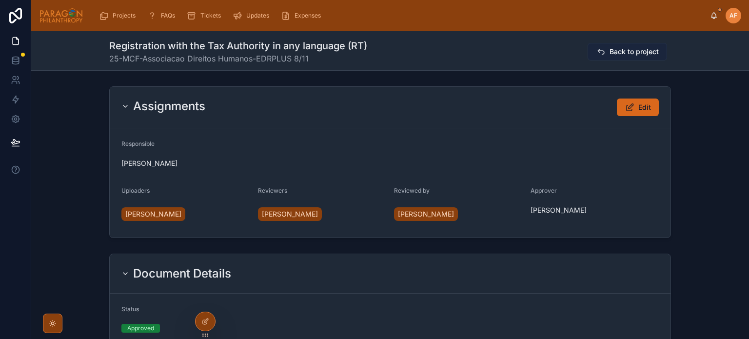
click at [625, 48] on span "Back to project" at bounding box center [634, 52] width 49 height 10
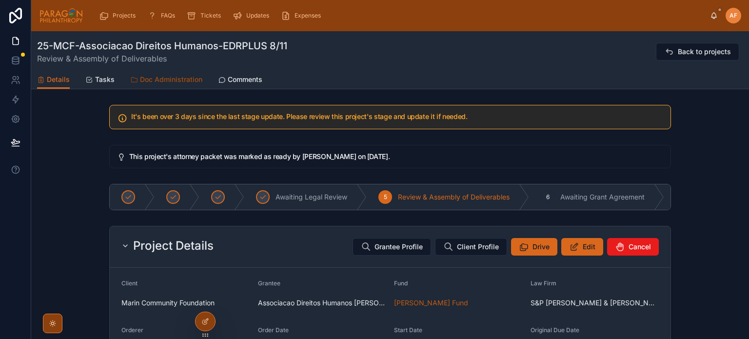
click at [146, 80] on span "Doc Administration" at bounding box center [171, 80] width 62 height 10
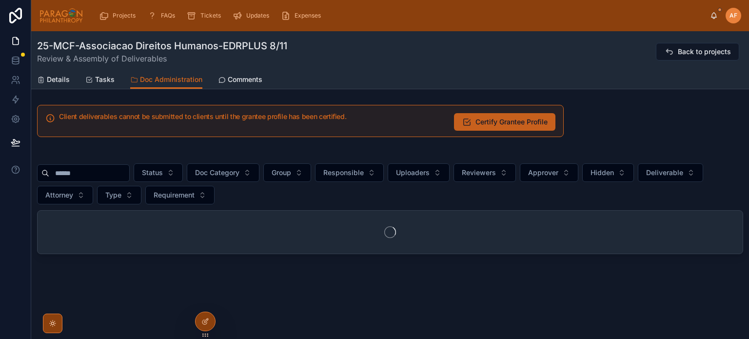
click at [476, 122] on span "Certify Grantee Profile" at bounding box center [512, 122] width 72 height 10
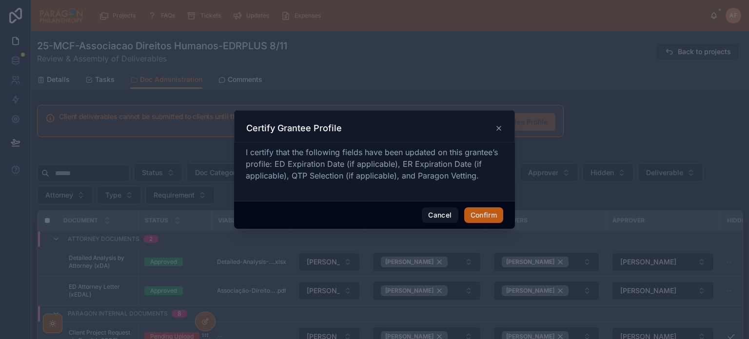
click at [497, 210] on button "Confirm" at bounding box center [483, 215] width 39 height 16
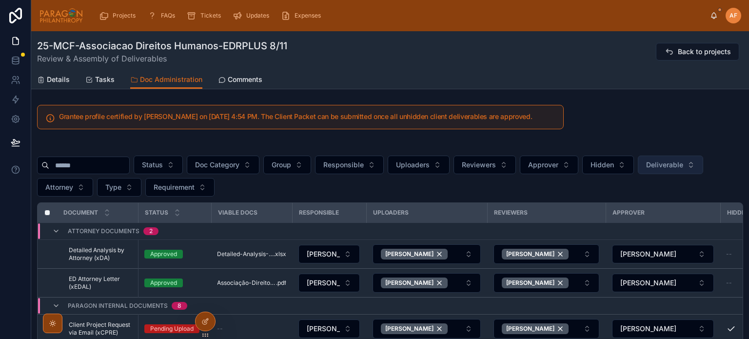
click at [683, 165] on span "Deliverable" at bounding box center [664, 165] width 37 height 10
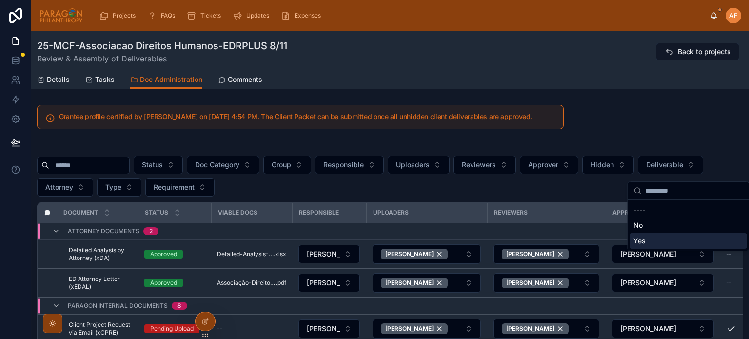
click at [644, 236] on div "Yes" at bounding box center [688, 241] width 117 height 16
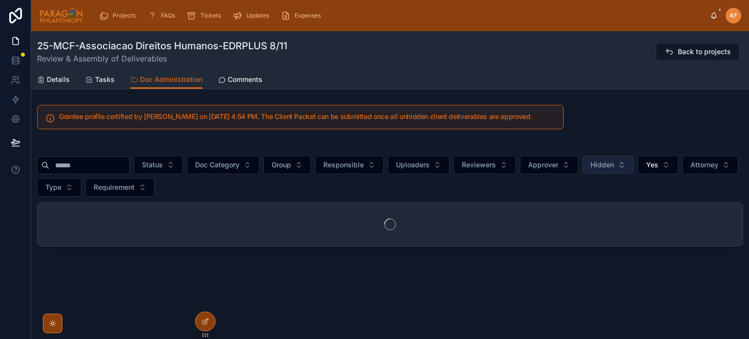
click at [614, 170] on span "Hidden" at bounding box center [602, 165] width 23 height 10
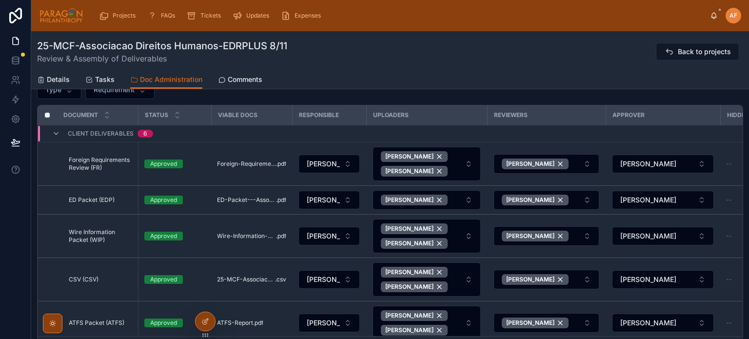
scroll to position [146, 0]
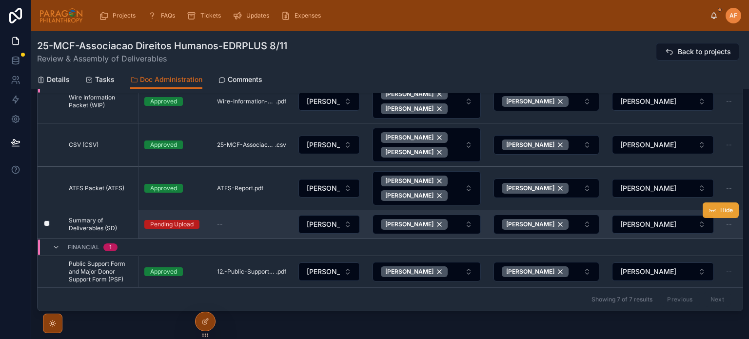
click at [709, 212] on icon at bounding box center [713, 210] width 8 height 8
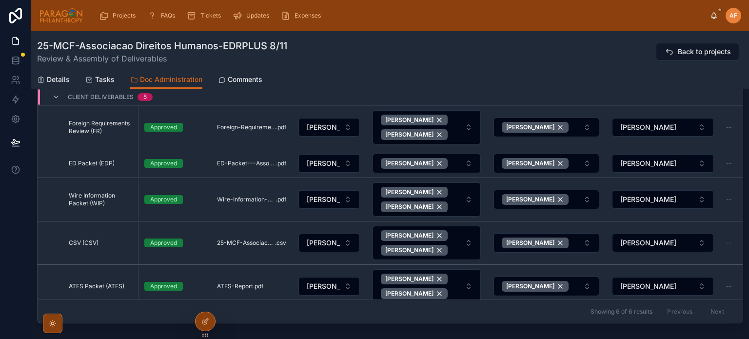
scroll to position [0, 0]
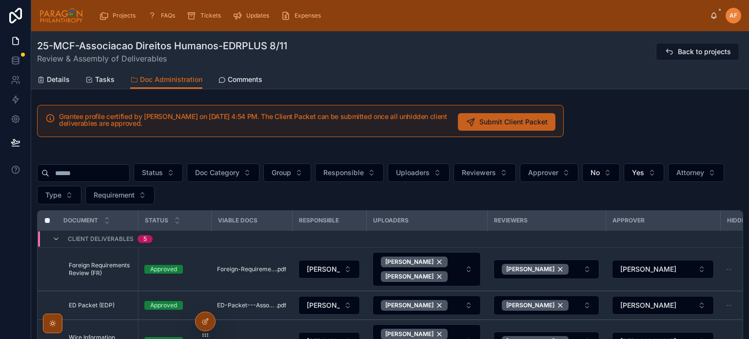
click at [480, 125] on span "Submit Client Packet" at bounding box center [514, 122] width 68 height 10
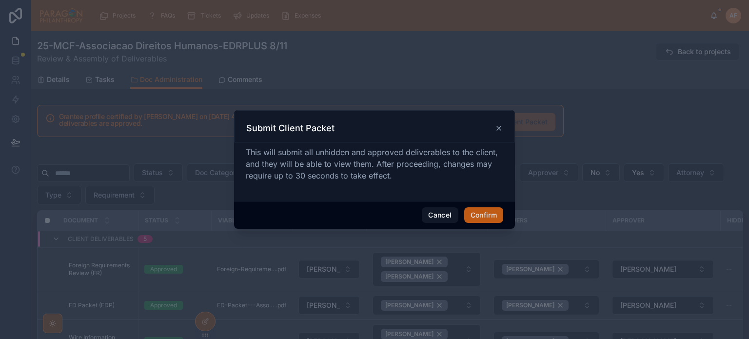
click at [472, 215] on button "Confirm" at bounding box center [483, 215] width 39 height 16
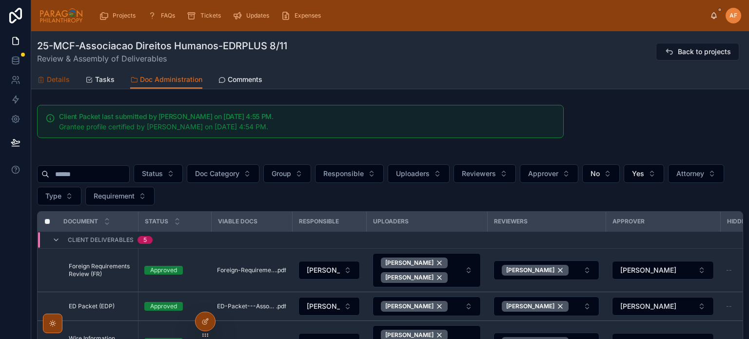
click at [56, 76] on span "Details" at bounding box center [58, 80] width 23 height 10
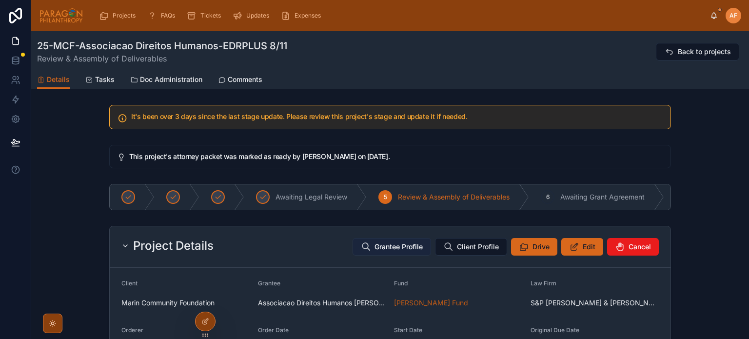
scroll to position [98, 0]
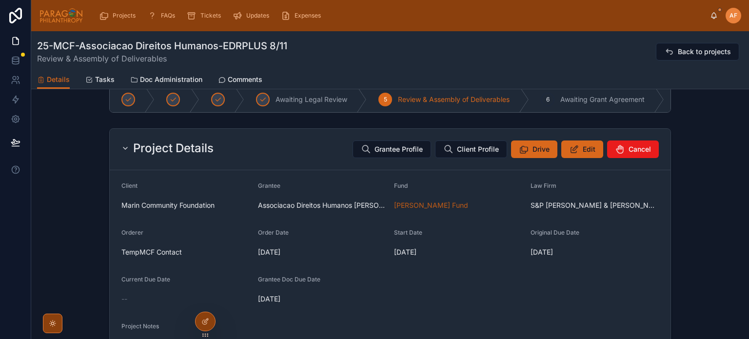
drag, startPoint x: 386, startPoint y: 154, endPoint x: 289, endPoint y: 167, distance: 98.0
click at [347, 152] on div "Project Details Grantee Profile Client Profile Drive Edit Cancel" at bounding box center [390, 149] width 538 height 18
click at [402, 158] on button "Grantee Profile" at bounding box center [392, 149] width 79 height 18
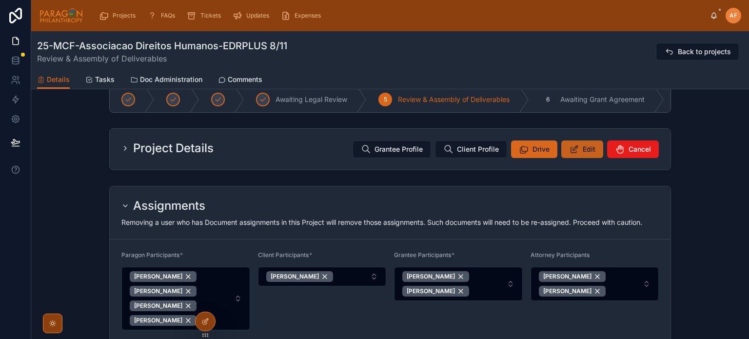
click at [579, 158] on button "Edit" at bounding box center [582, 149] width 42 height 18
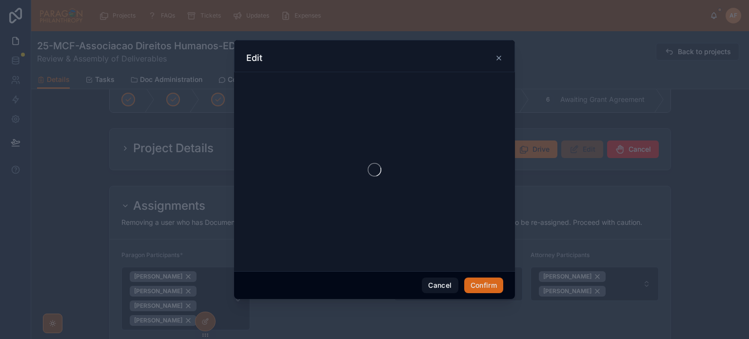
scroll to position [0, 0]
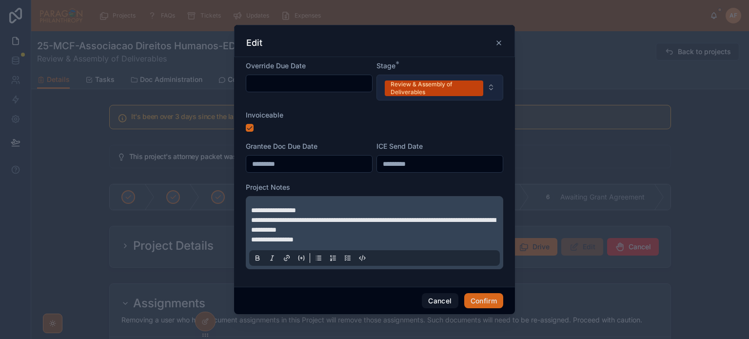
click at [432, 77] on button "Review & Assembly of Deliverables" at bounding box center [440, 88] width 127 height 26
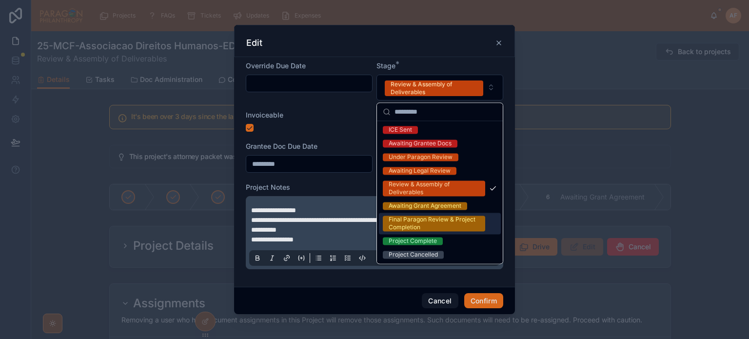
click at [429, 230] on div "Final Paragon Review & Project Completion" at bounding box center [434, 224] width 91 height 16
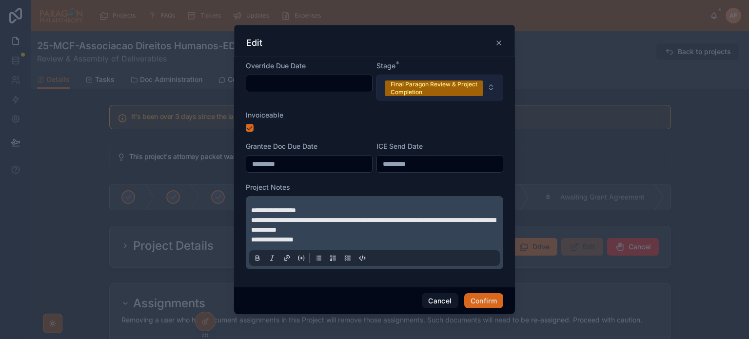
click at [465, 93] on div "Final Paragon Review & Project Completion" at bounding box center [434, 88] width 87 height 16
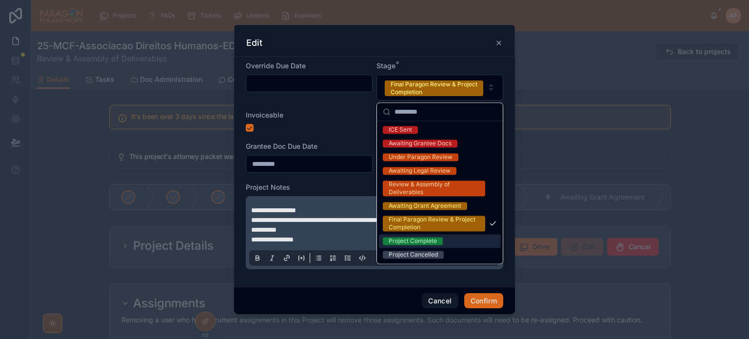
click at [428, 240] on div "Project Complete" at bounding box center [413, 241] width 48 height 8
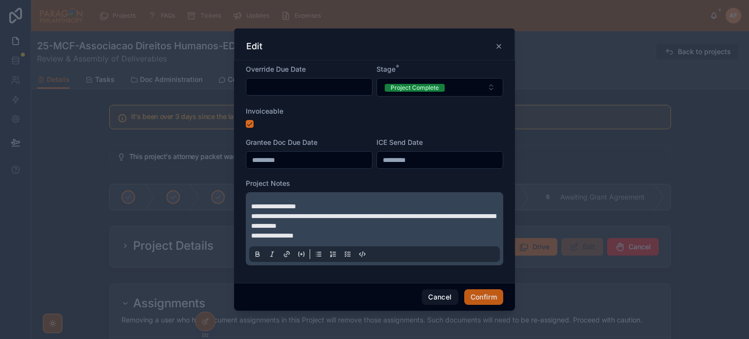
click at [488, 302] on button "Confirm" at bounding box center [483, 297] width 39 height 16
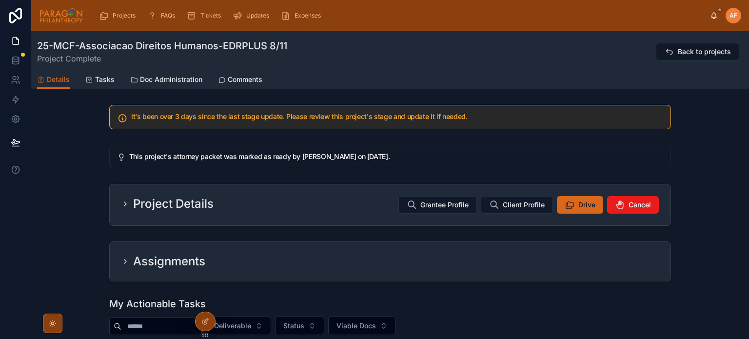
click at [477, 300] on div "My Actionable Tasks" at bounding box center [390, 304] width 562 height 14
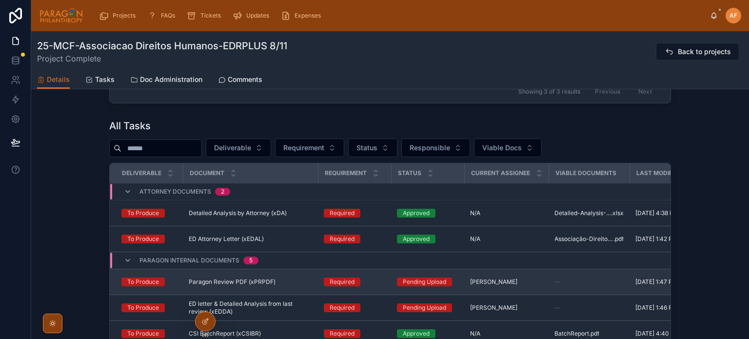
scroll to position [301, 0]
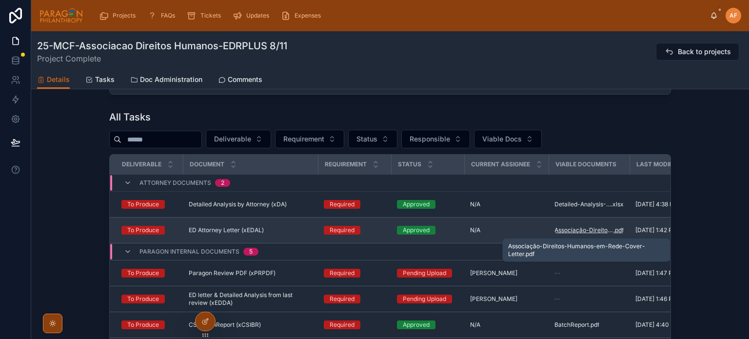
click at [581, 234] on span "Associação-Direitos-Humanos-em-Rede-Cover-Letter" at bounding box center [584, 230] width 59 height 8
